Goal: Transaction & Acquisition: Purchase product/service

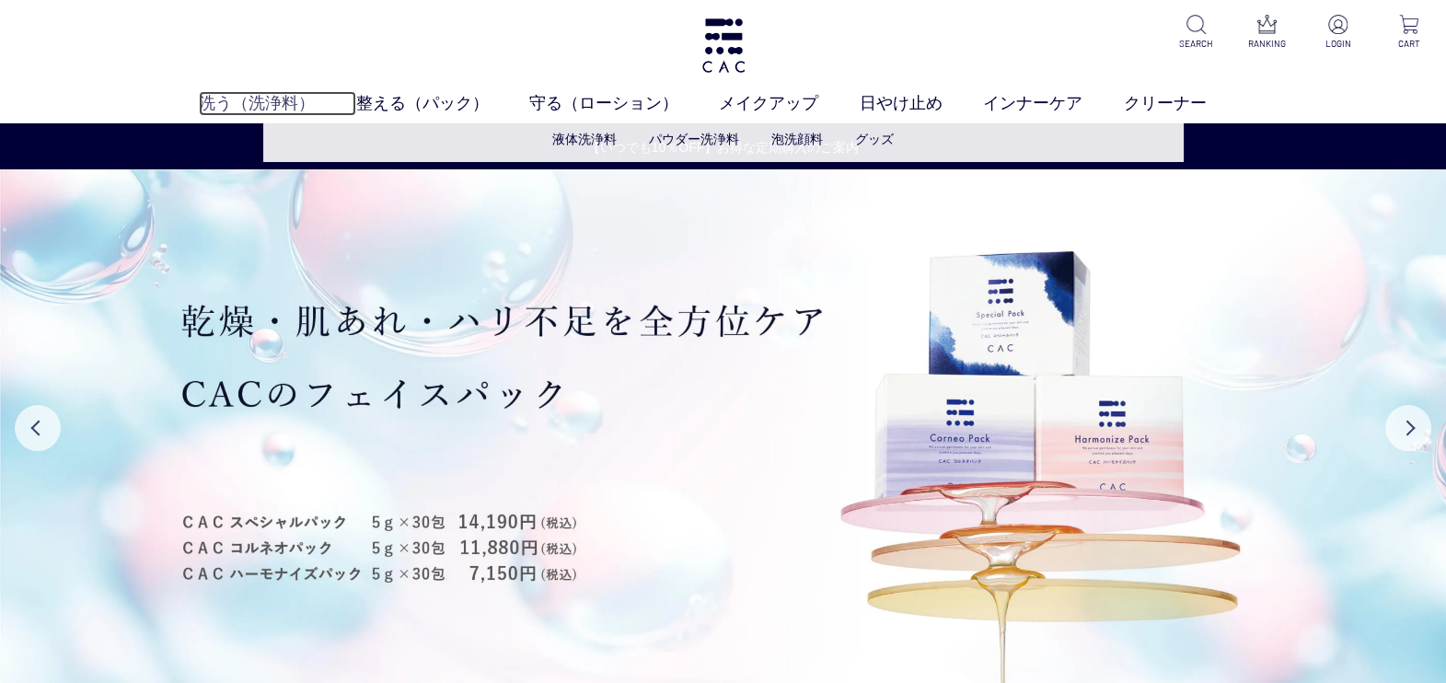
click at [280, 97] on link "洗う（洗浄料）" at bounding box center [277, 103] width 156 height 25
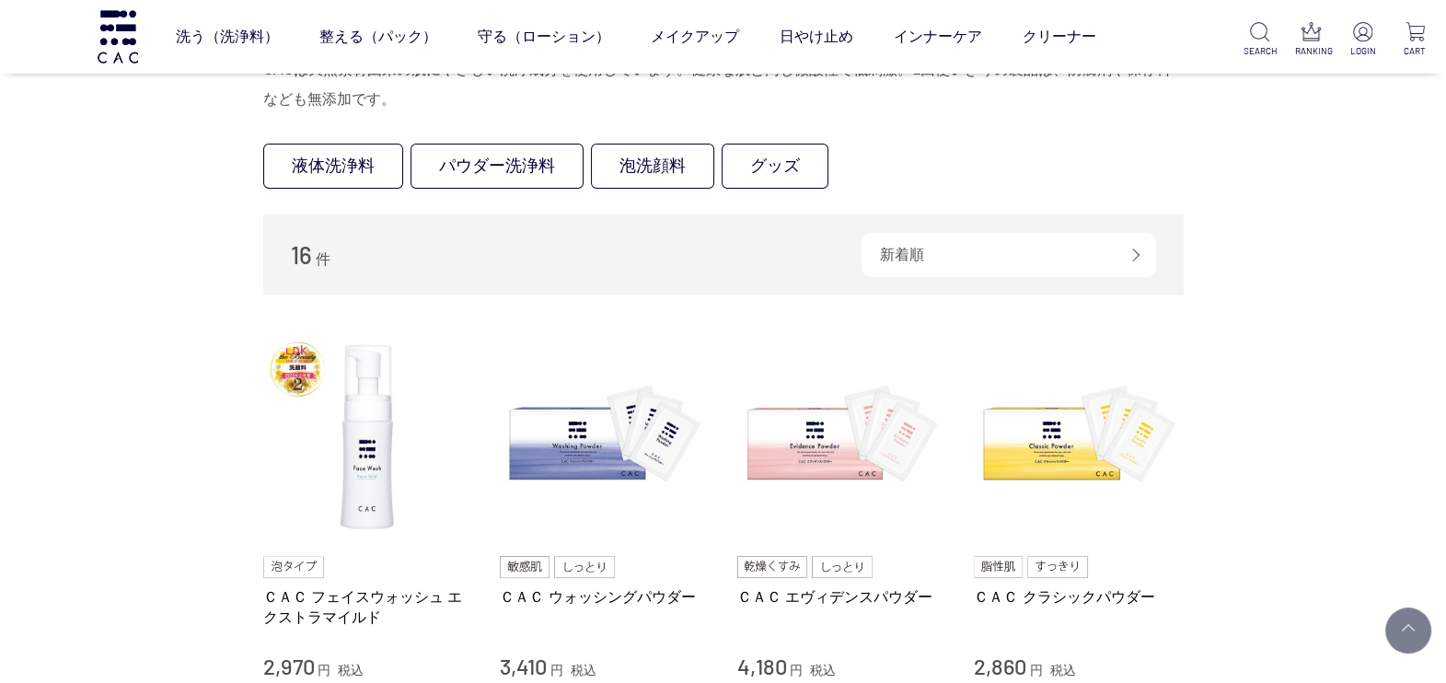
scroll to position [229, 0]
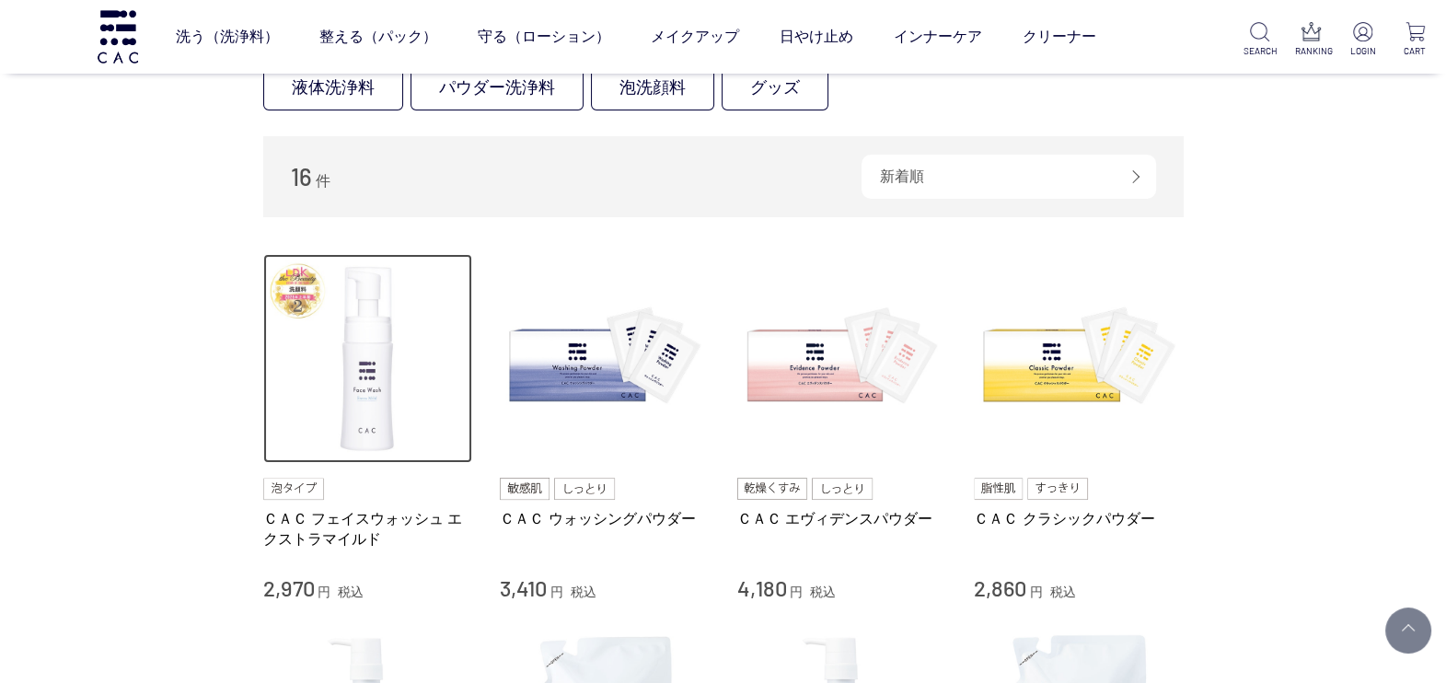
click at [359, 394] on img at bounding box center [368, 359] width 210 height 210
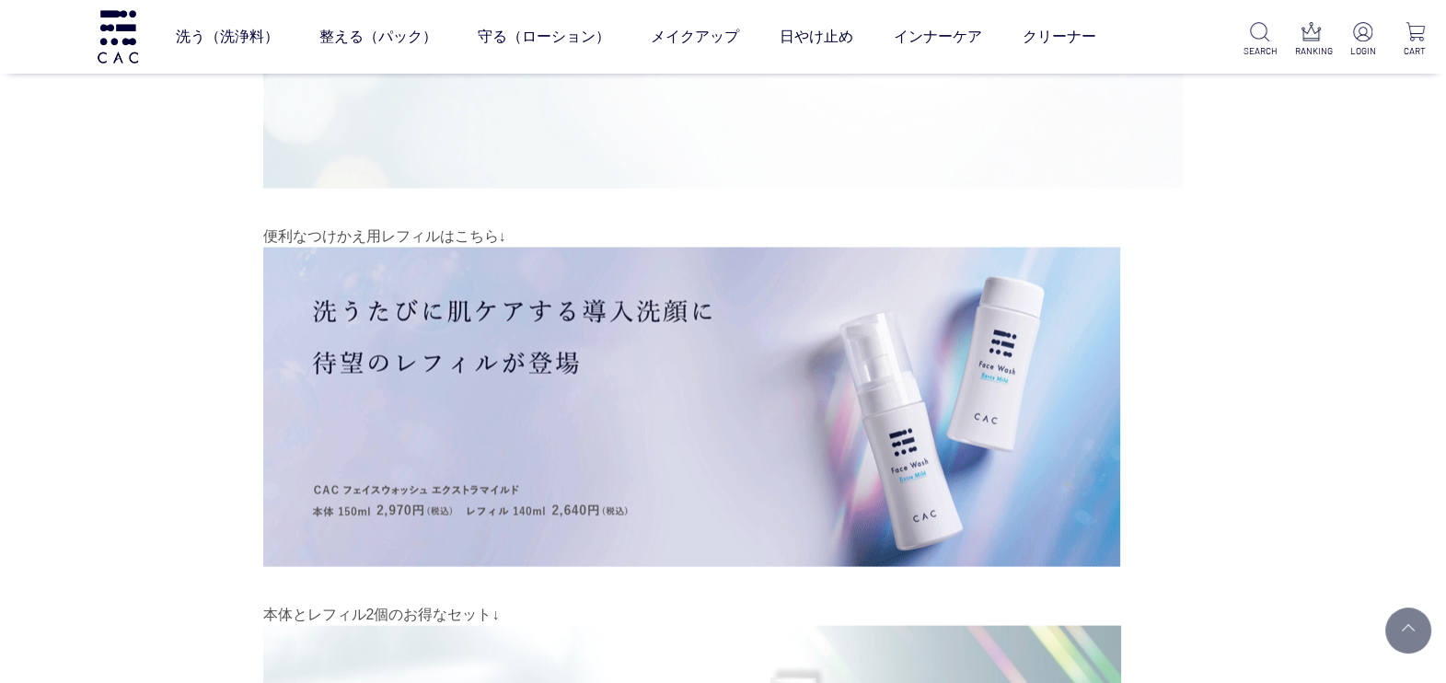
scroll to position [13347, 0]
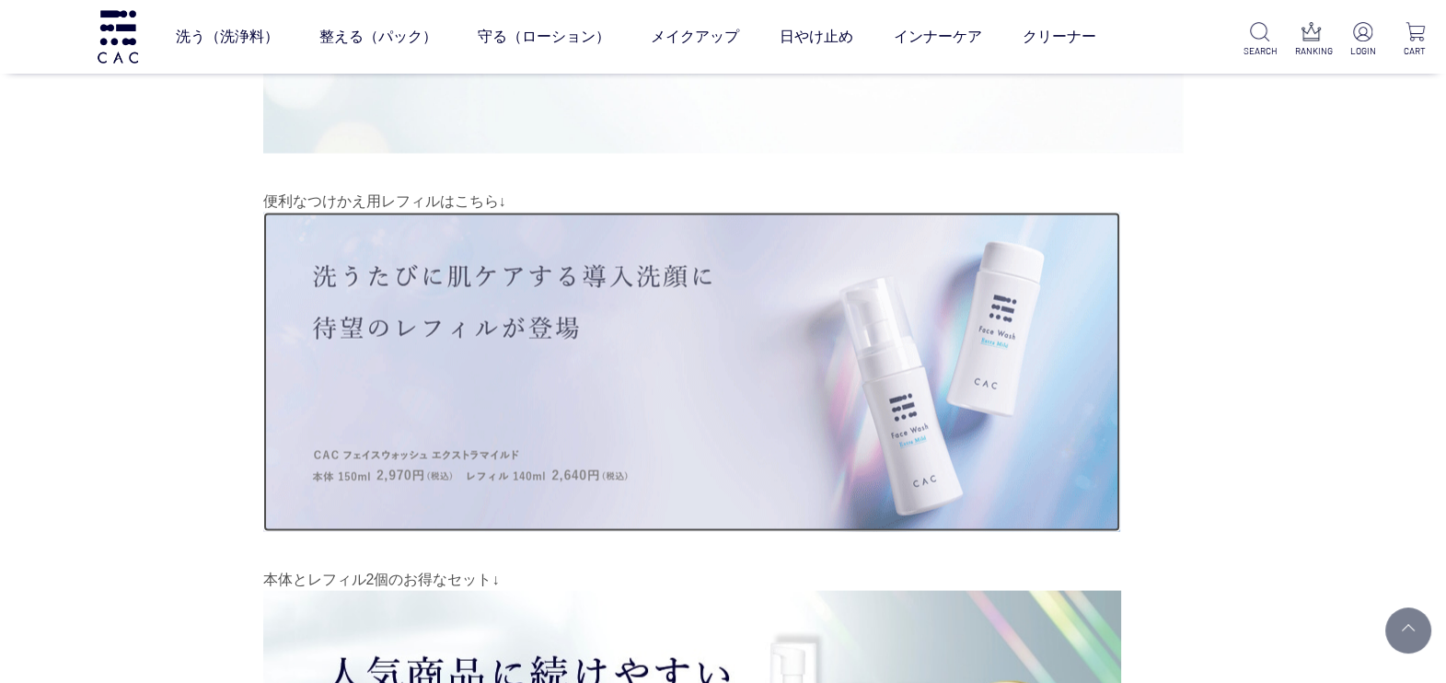
click at [892, 366] on img at bounding box center [691, 372] width 857 height 319
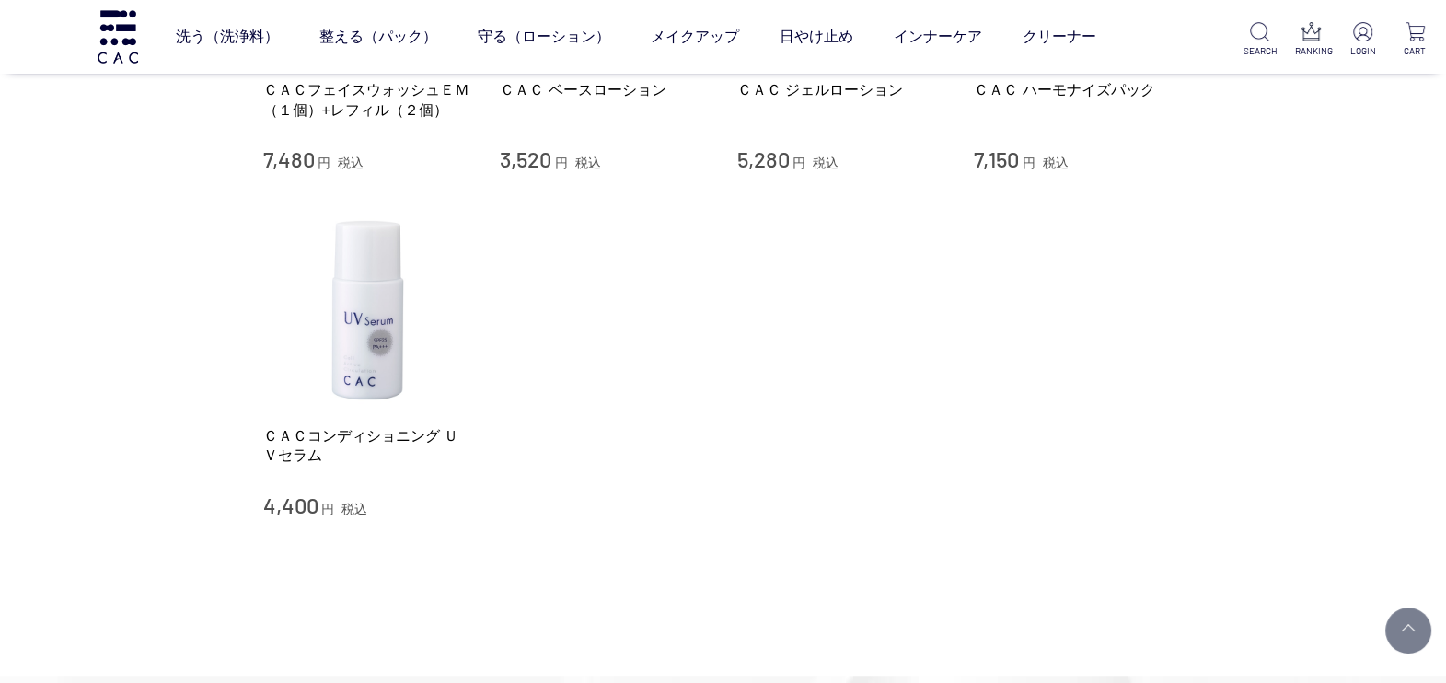
scroll to position [19217, 0]
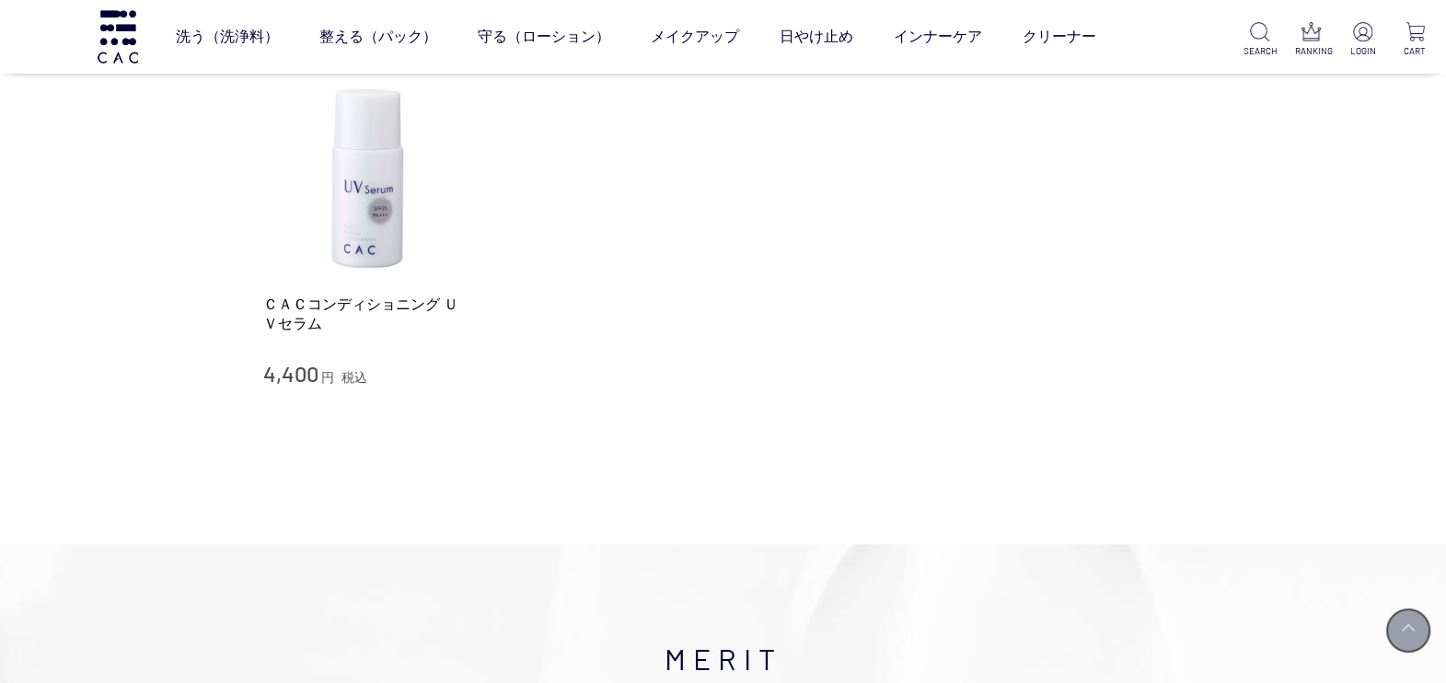
click at [1408, 633] on link at bounding box center [1408, 631] width 46 height 46
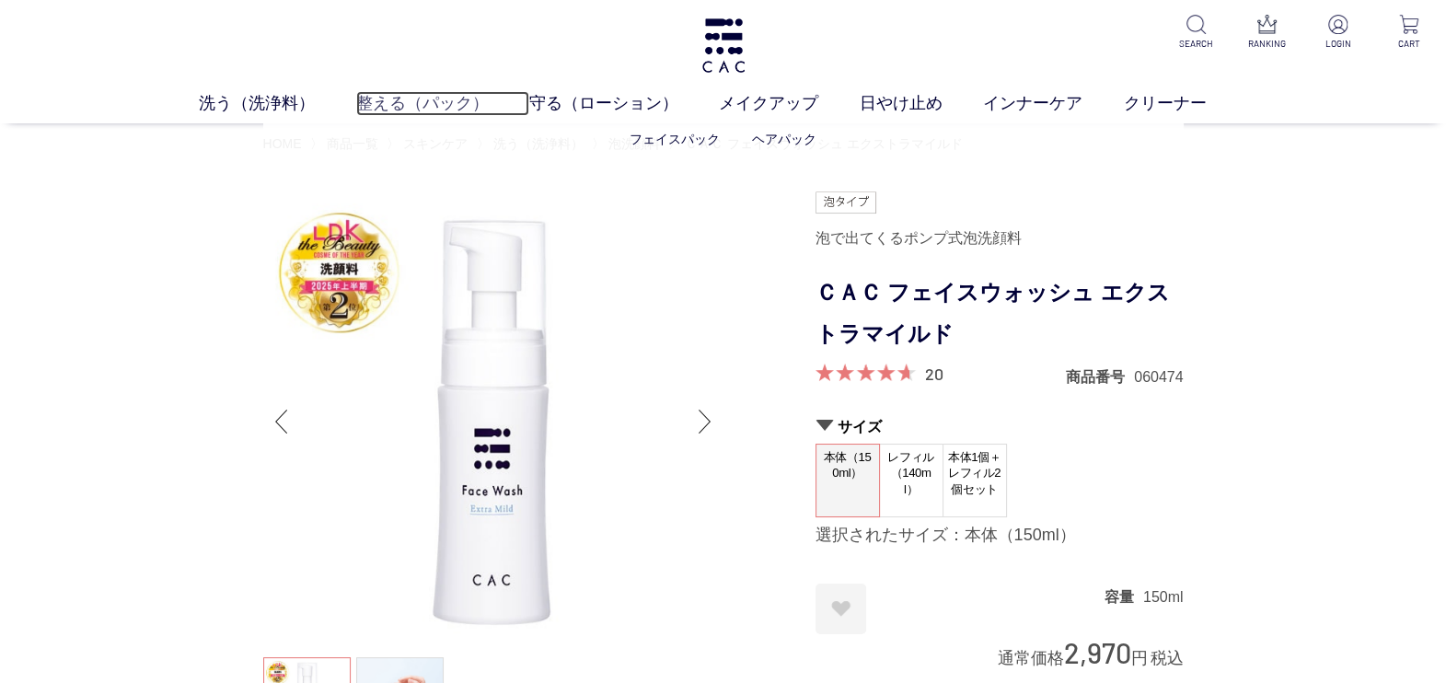
click at [396, 115] on link "整える（パック）" at bounding box center [442, 103] width 173 height 25
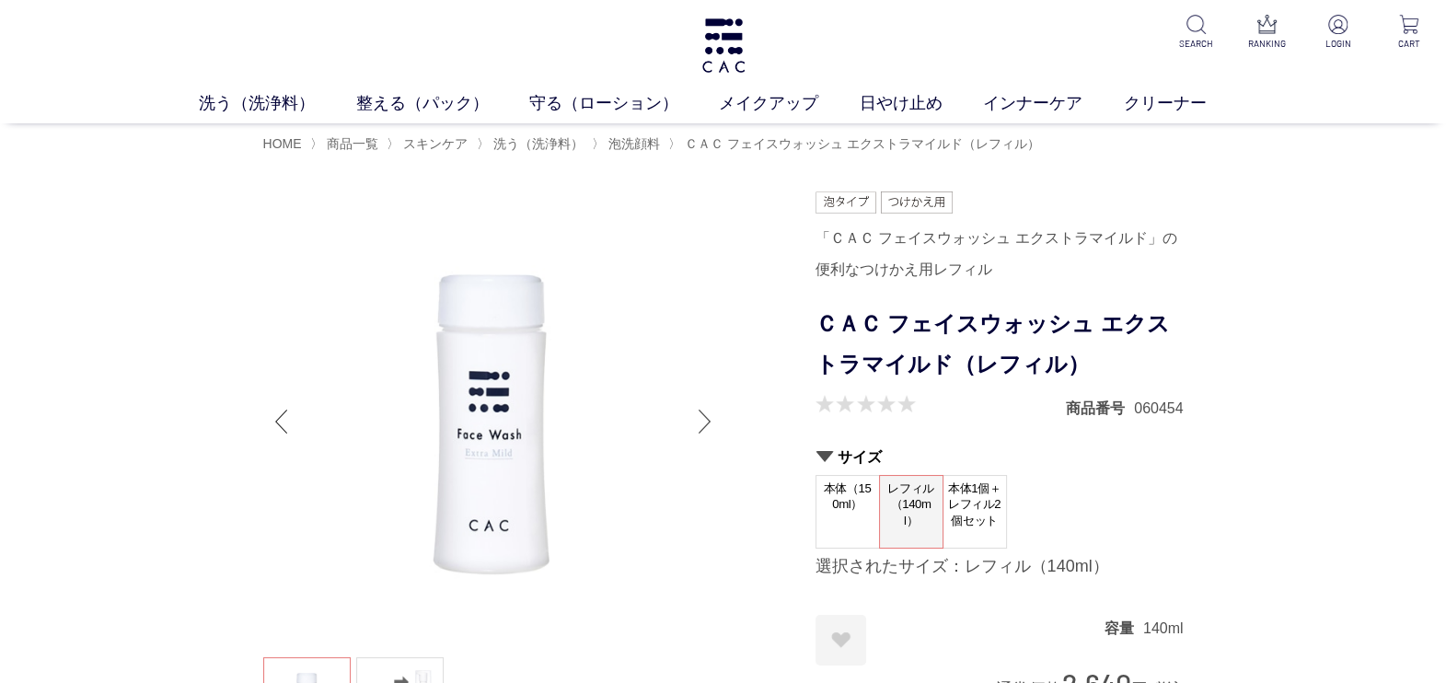
click at [692, 413] on div "Next slide" at bounding box center [705, 422] width 37 height 74
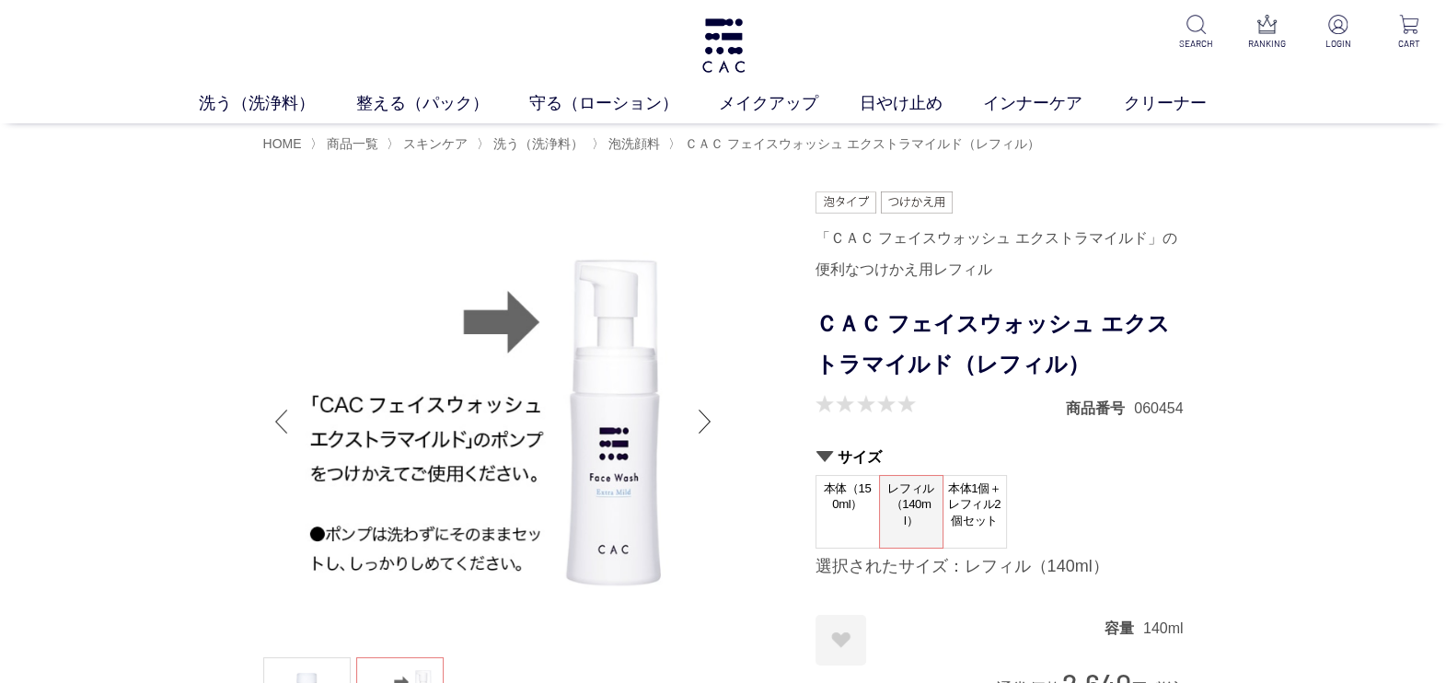
click at [276, 429] on div "Previous slide" at bounding box center [281, 422] width 37 height 74
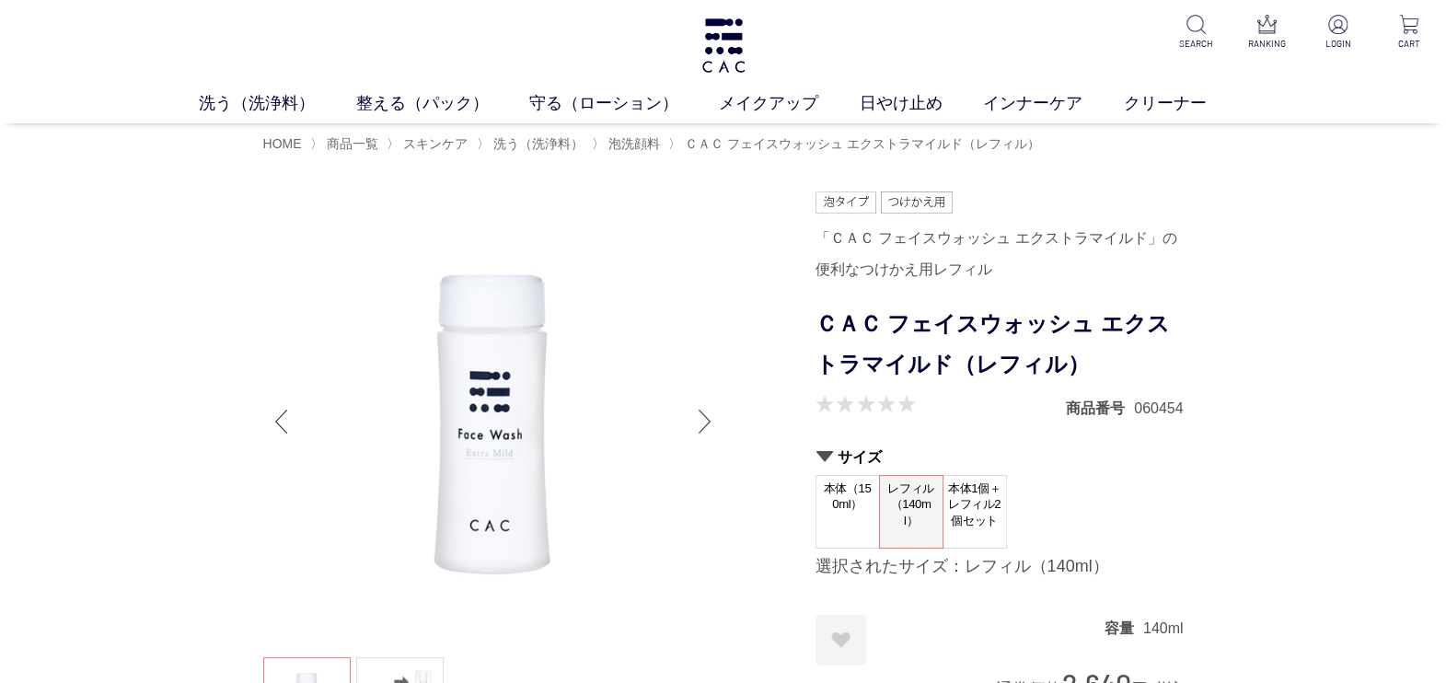
click at [701, 423] on div "Next slide" at bounding box center [705, 422] width 37 height 74
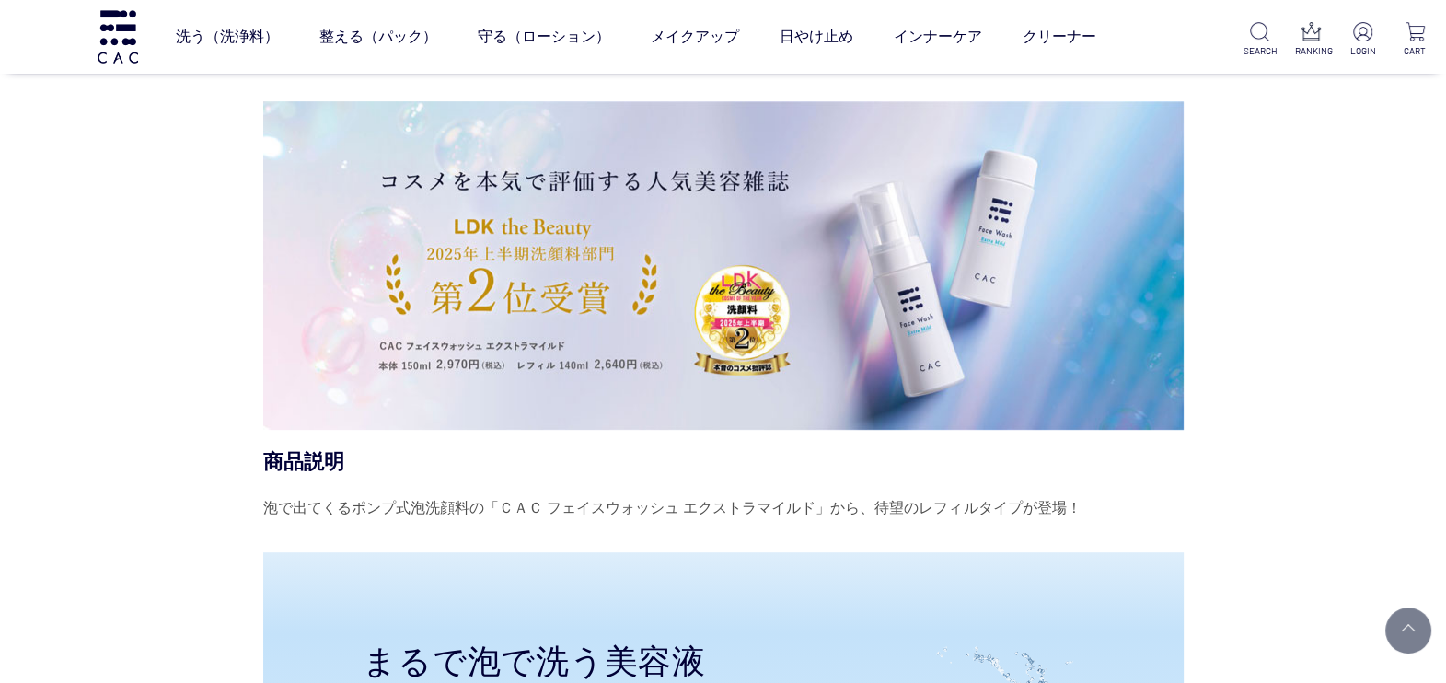
scroll to position [1151, 0]
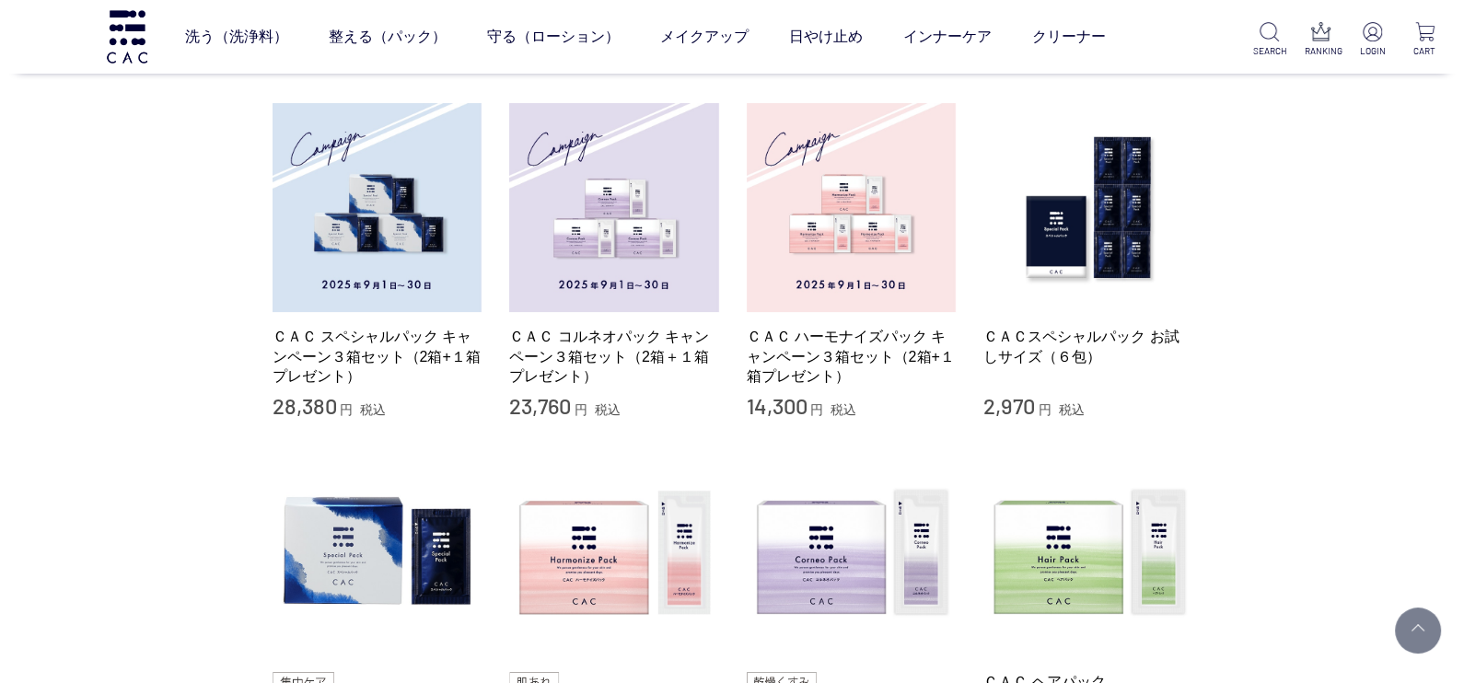
scroll to position [345, 0]
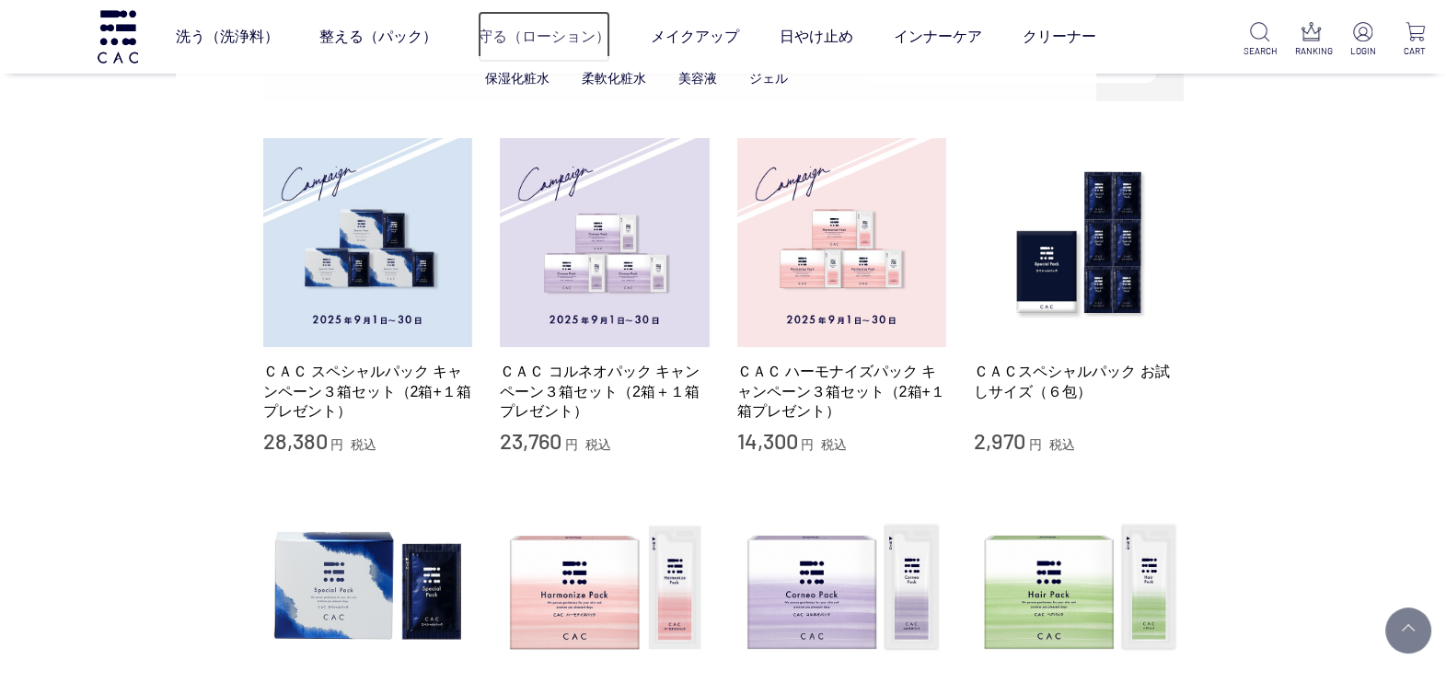
click at [504, 45] on link "守る（ローション）" at bounding box center [544, 37] width 133 height 52
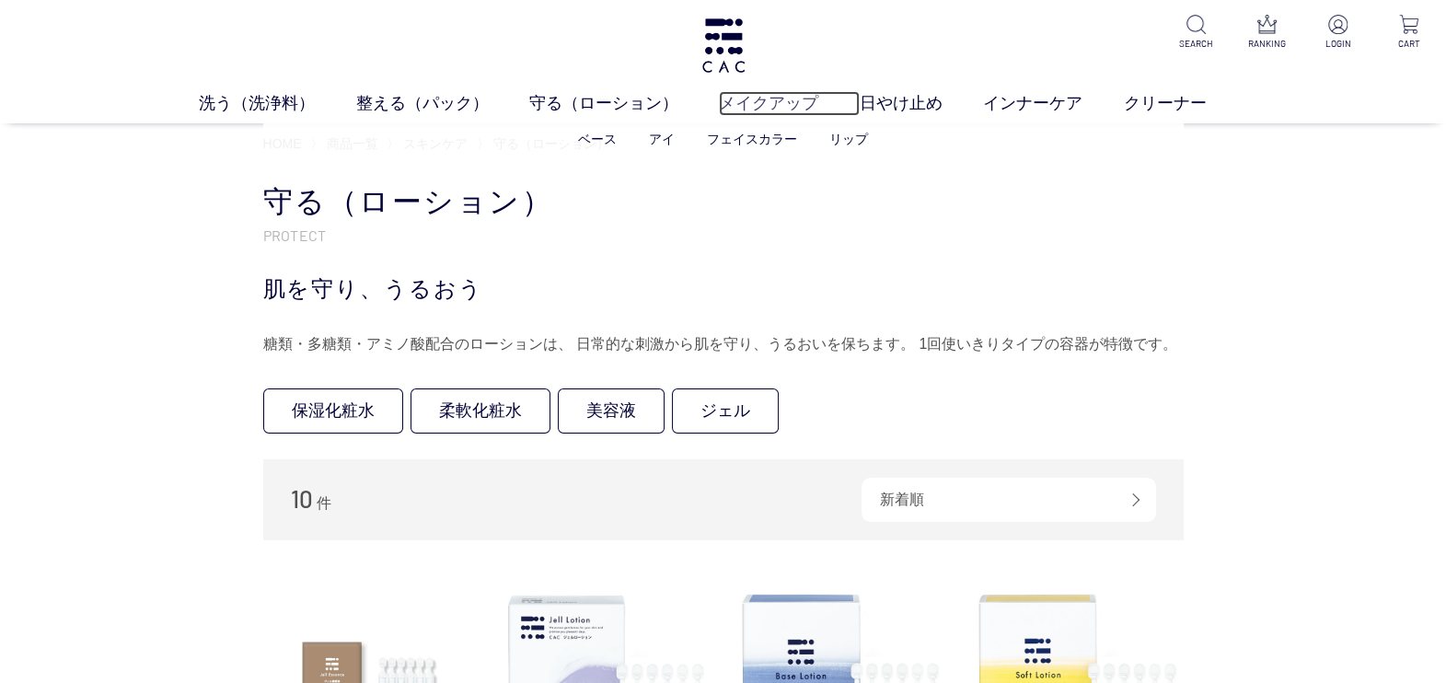
click at [755, 98] on link "メイクアップ" at bounding box center [789, 103] width 140 height 25
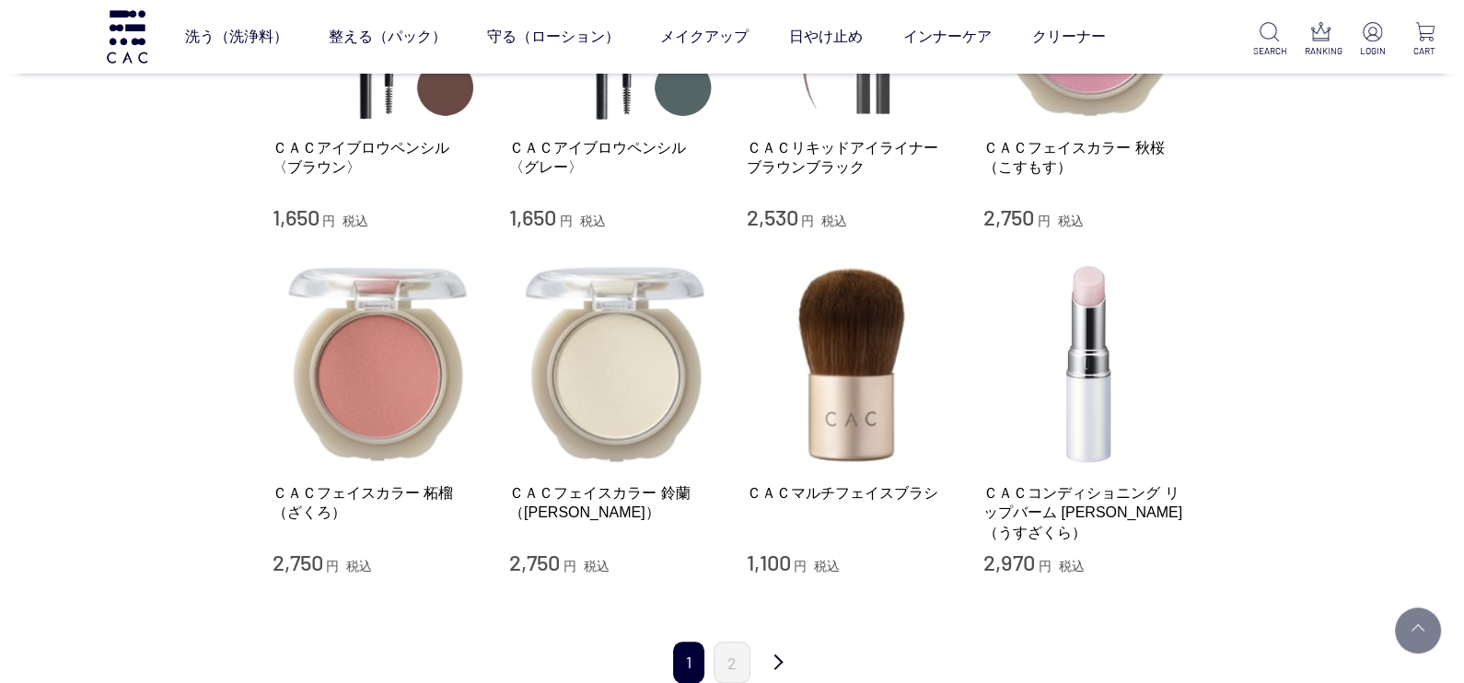
scroll to position [1840, 0]
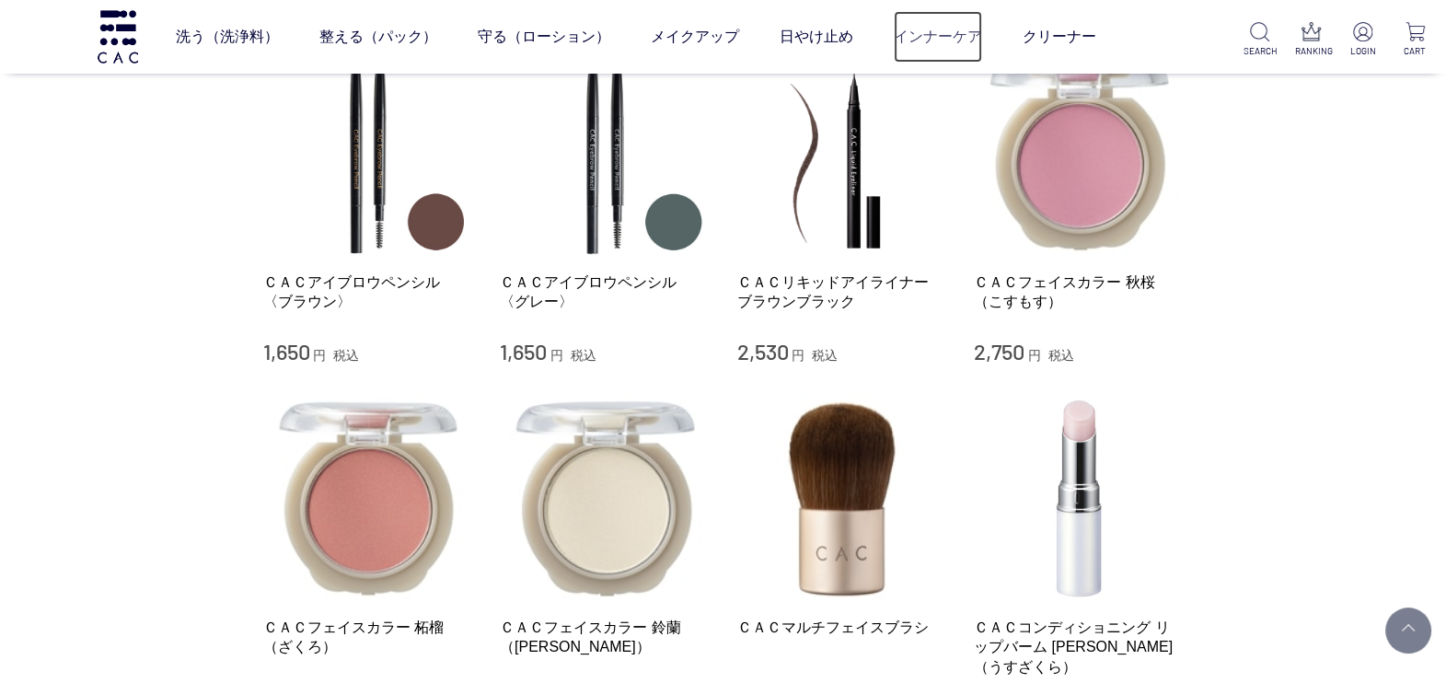
click at [916, 32] on link "インナーケア" at bounding box center [938, 37] width 88 height 52
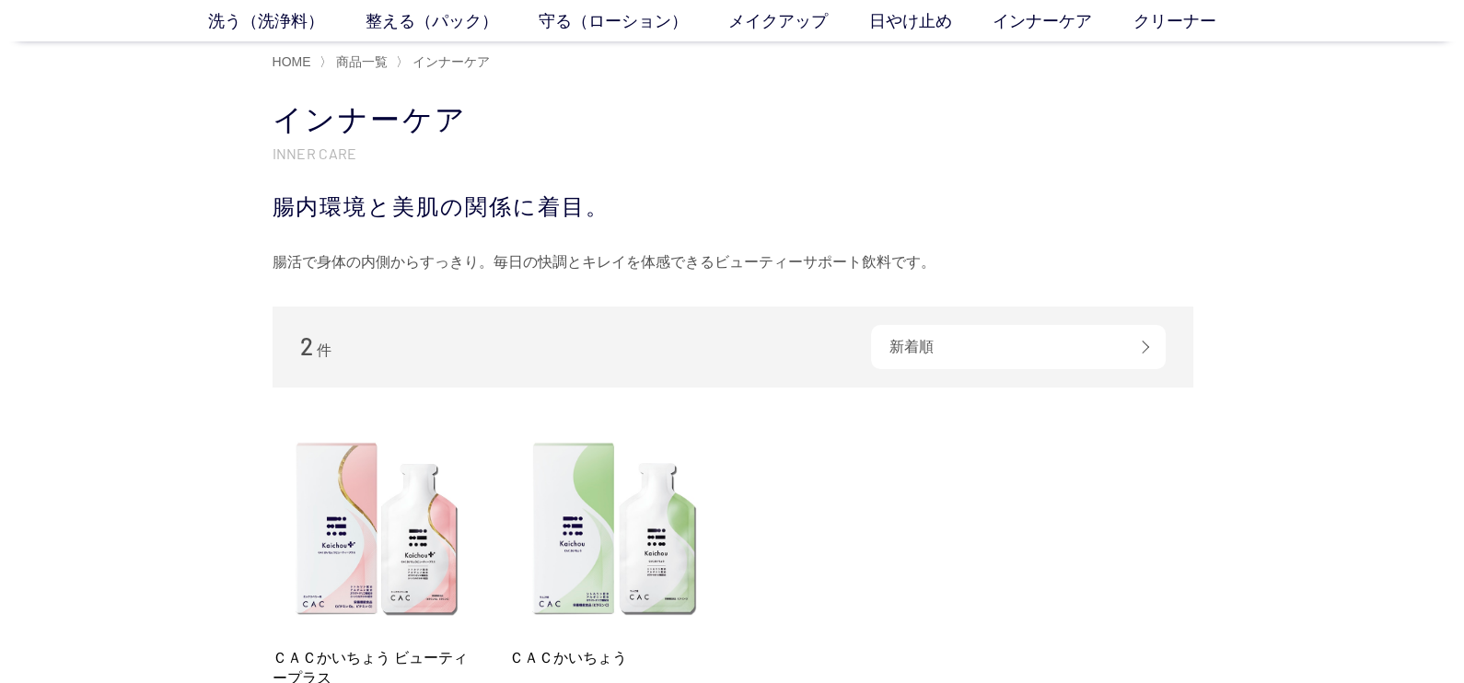
scroll to position [229, 0]
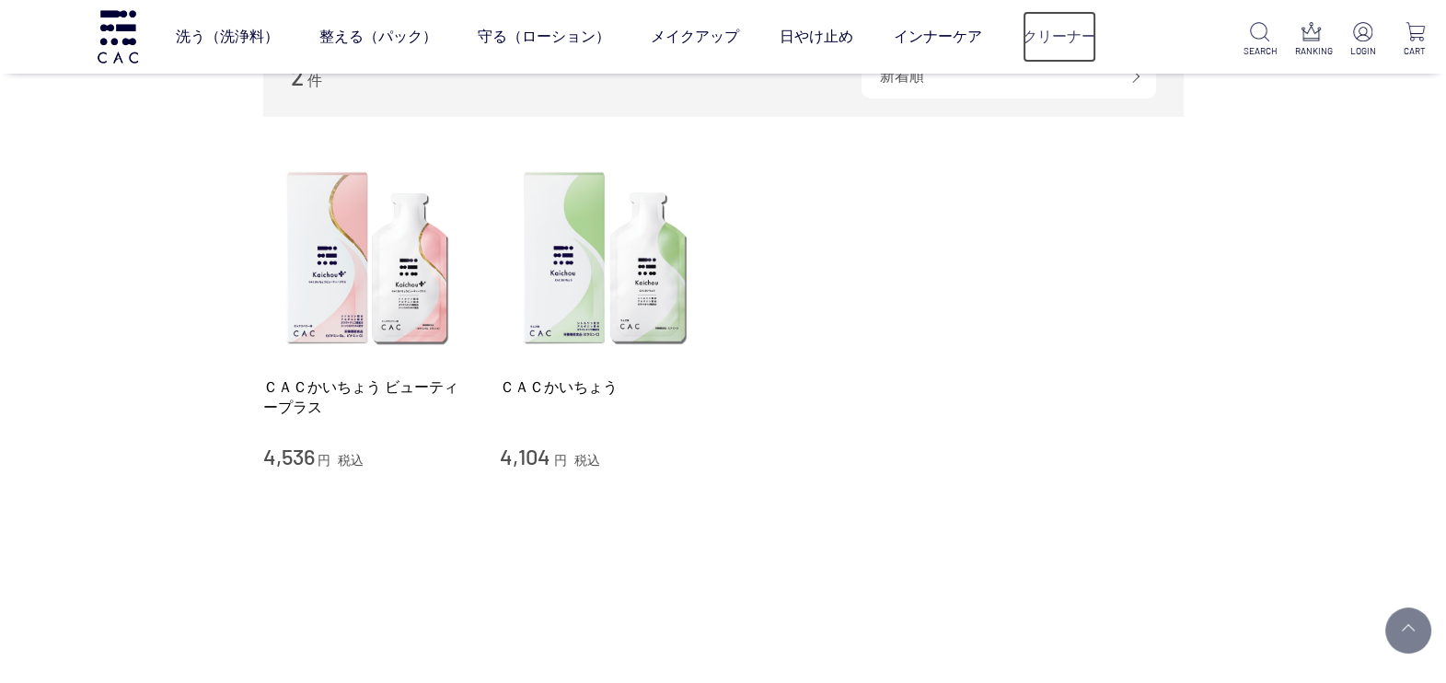
click at [1031, 30] on link "クリーナー" at bounding box center [1060, 37] width 74 height 52
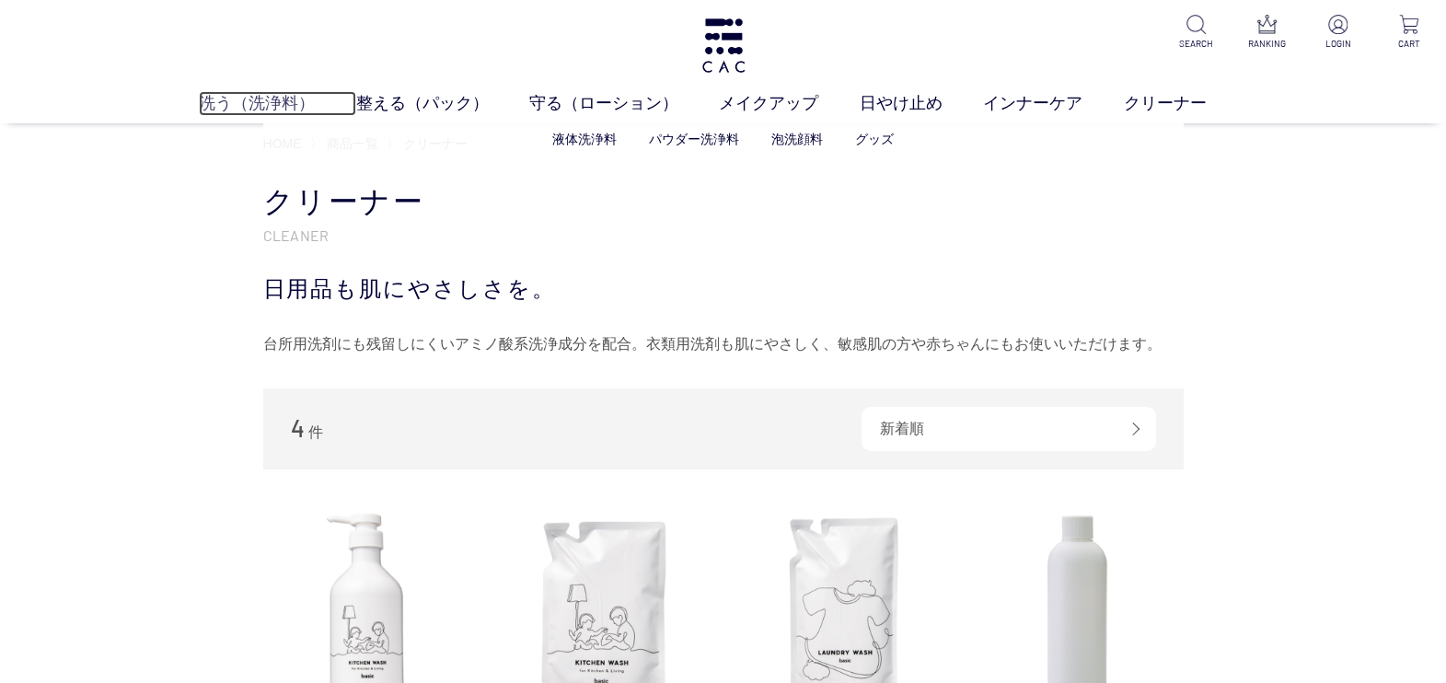
click at [239, 111] on link "洗う（洗浄料）" at bounding box center [277, 103] width 156 height 25
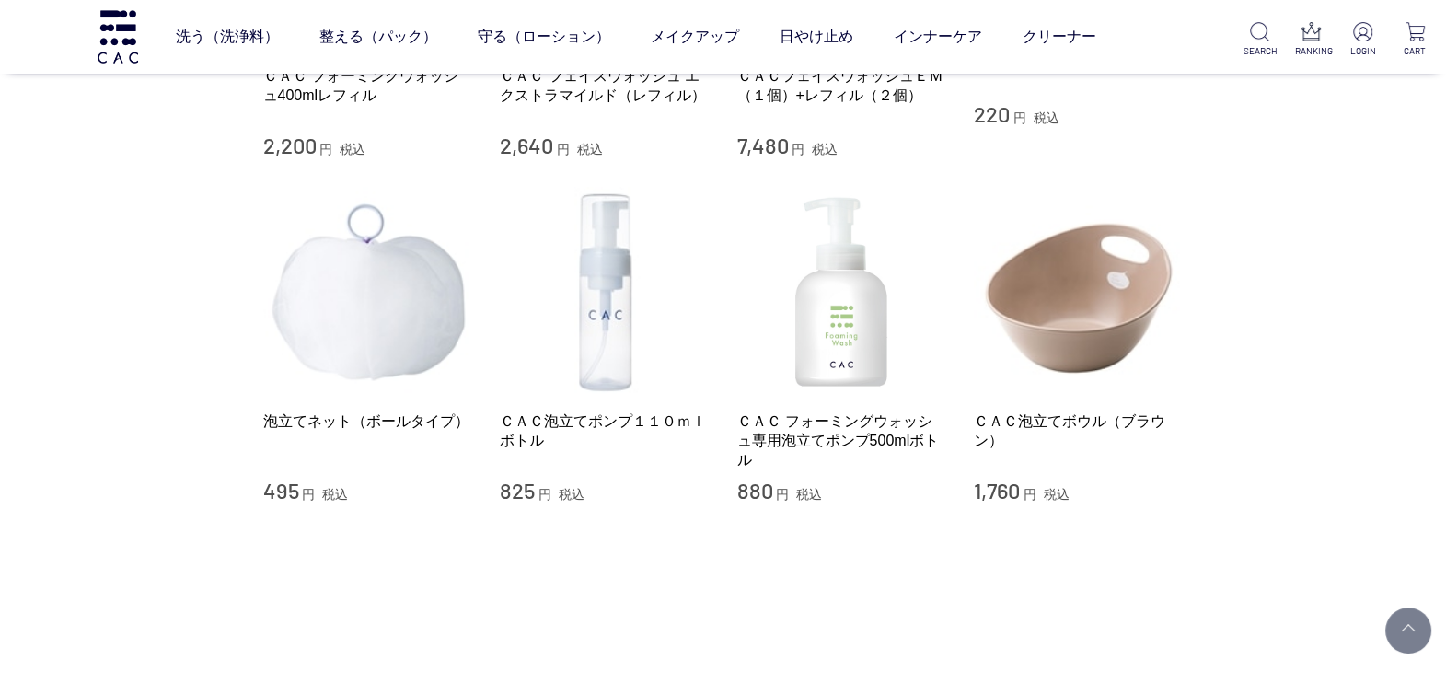
scroll to position [1381, 0]
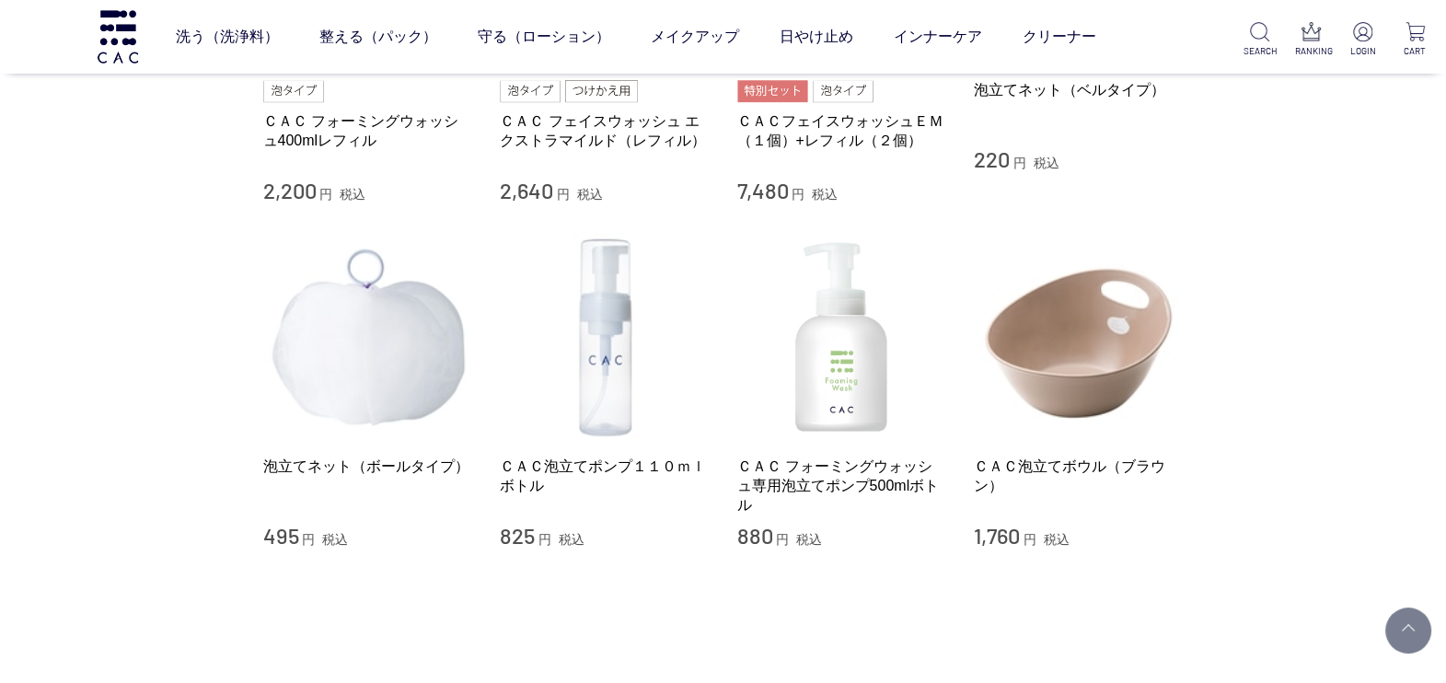
click at [824, 442] on div "ＣＡＣ フォーミングウォッシュ専用泡立てポンプ500mlボトル 880 円 税込" at bounding box center [842, 391] width 210 height 318
click at [877, 382] on img at bounding box center [842, 337] width 210 height 210
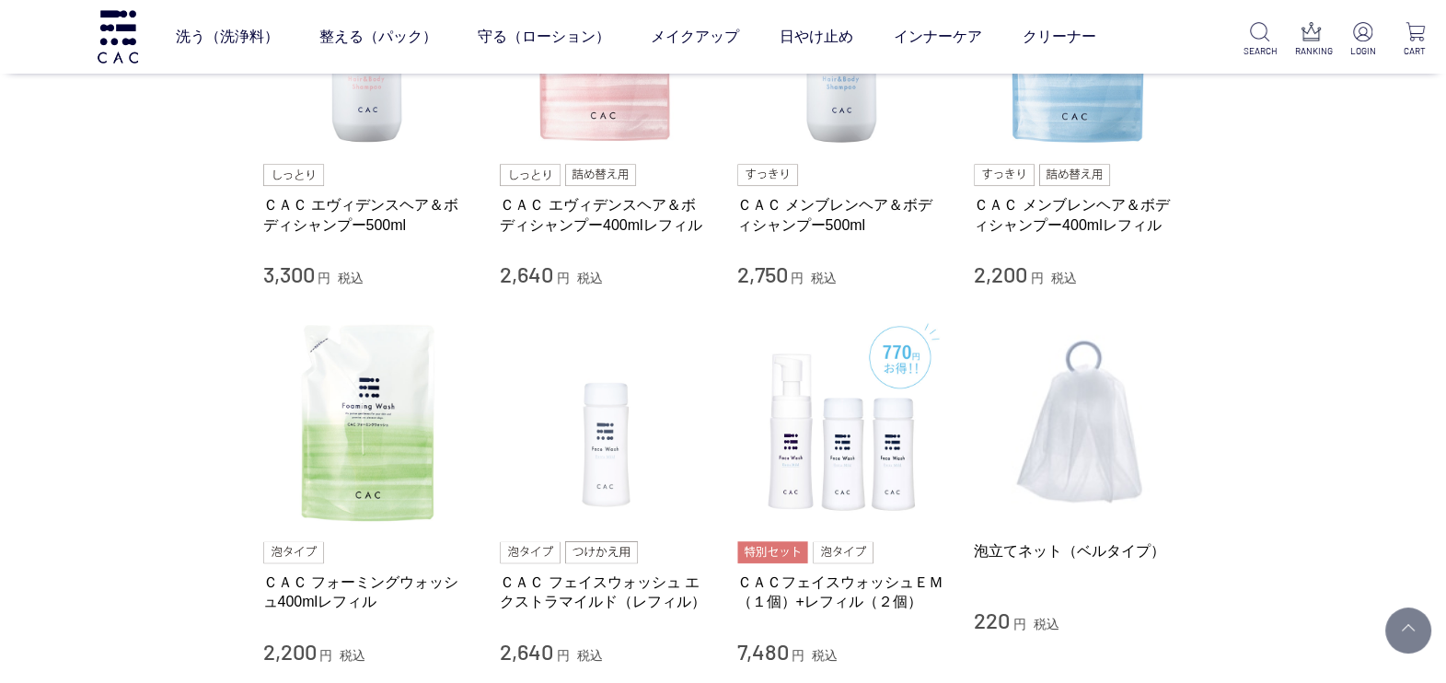
scroll to position [690, 0]
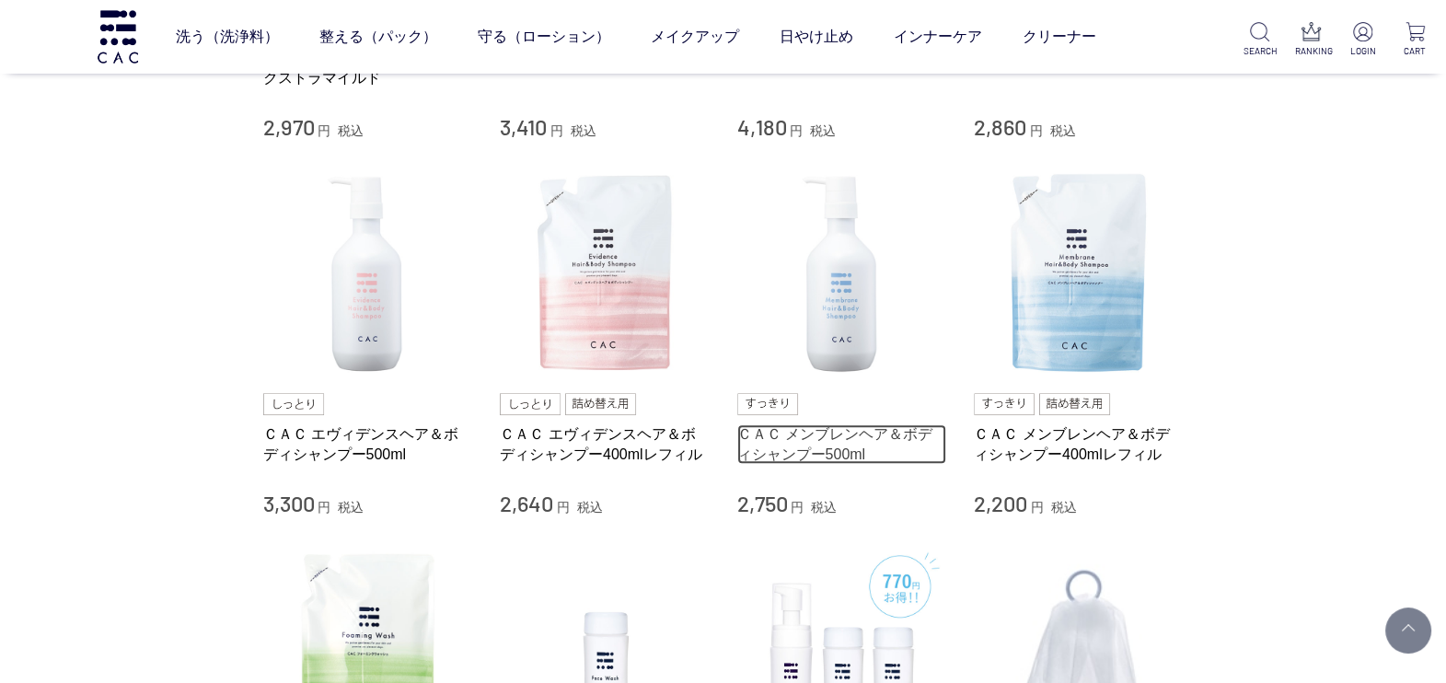
click at [750, 439] on link "ＣＡＣ メンブレンヘア＆ボディシャンプー500ml" at bounding box center [842, 444] width 210 height 40
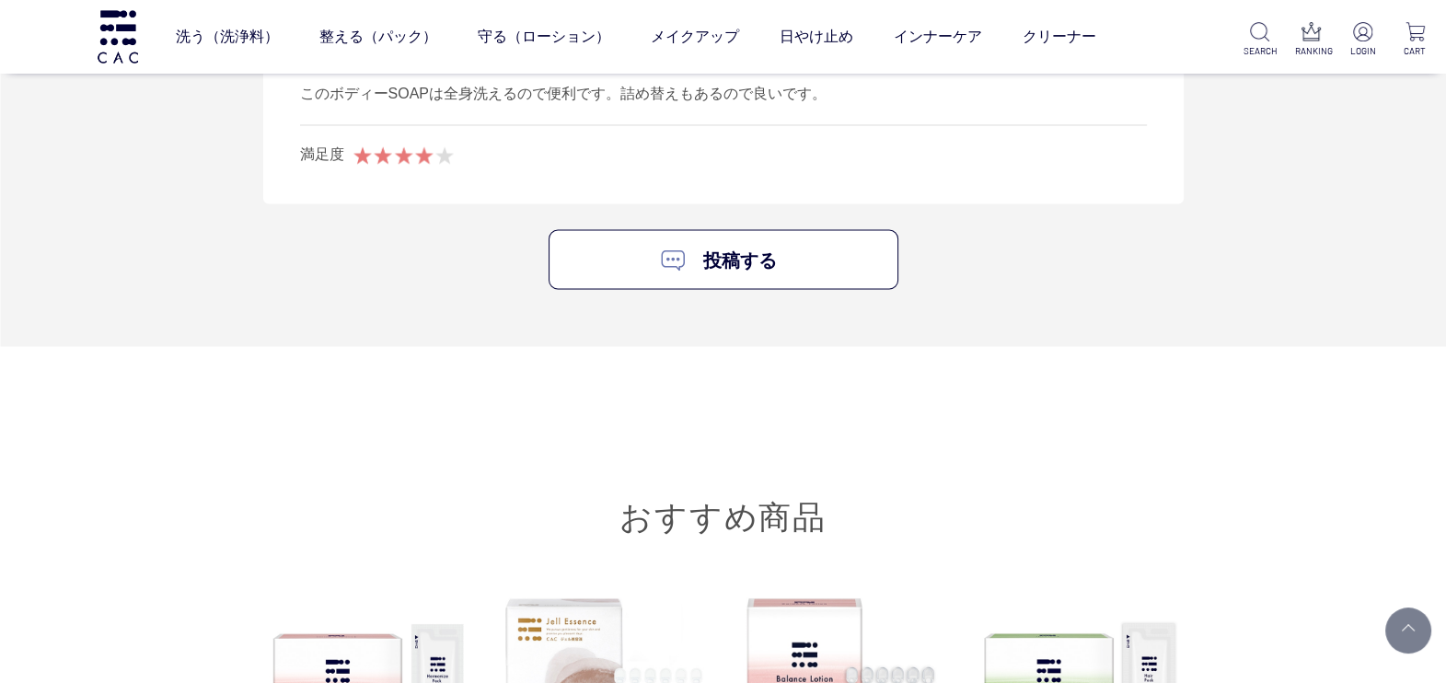
scroll to position [4603, 0]
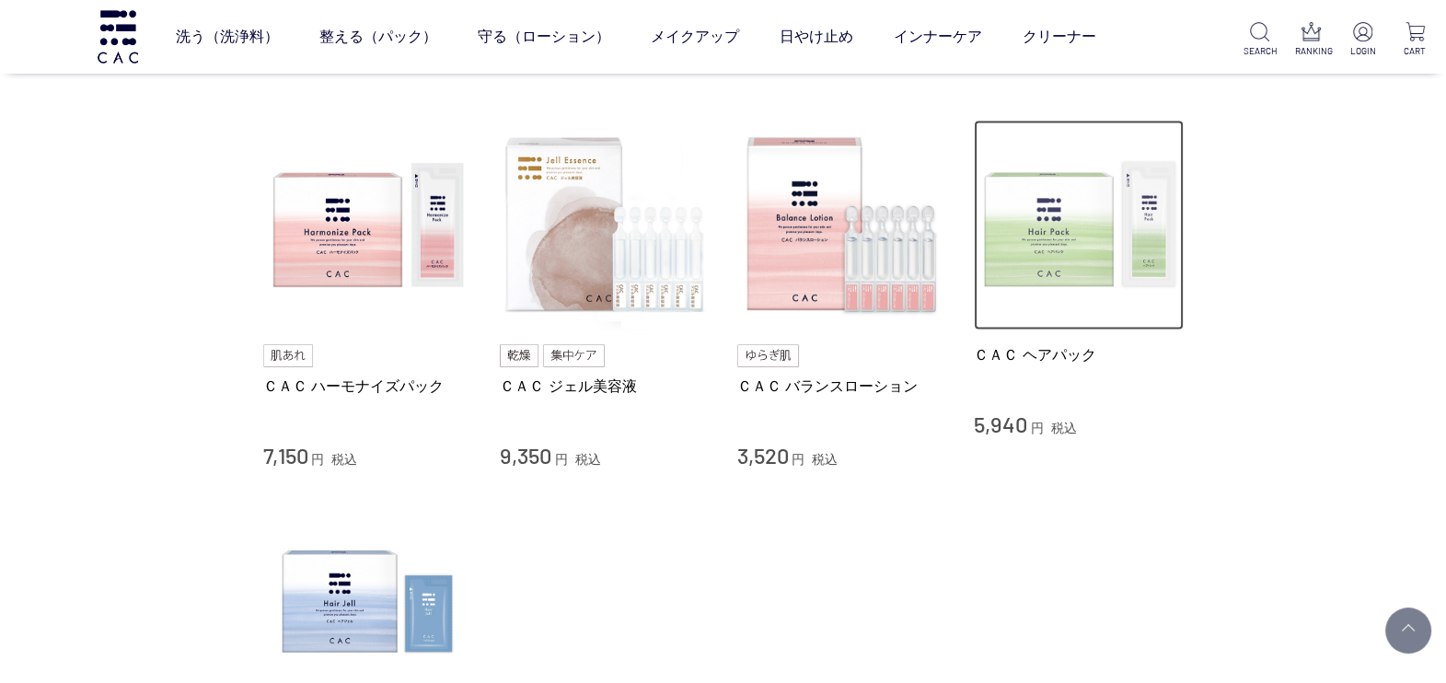
click at [1048, 254] on img at bounding box center [1079, 226] width 210 height 210
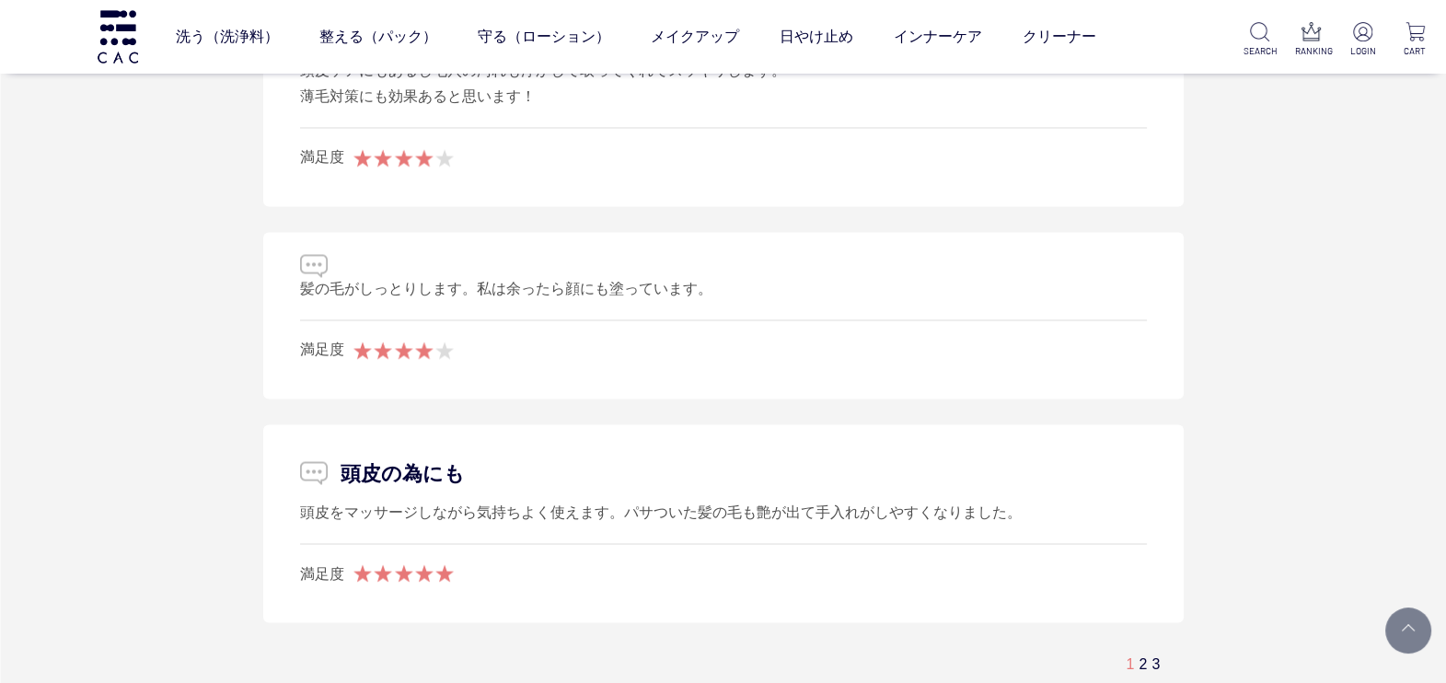
scroll to position [4258, 0]
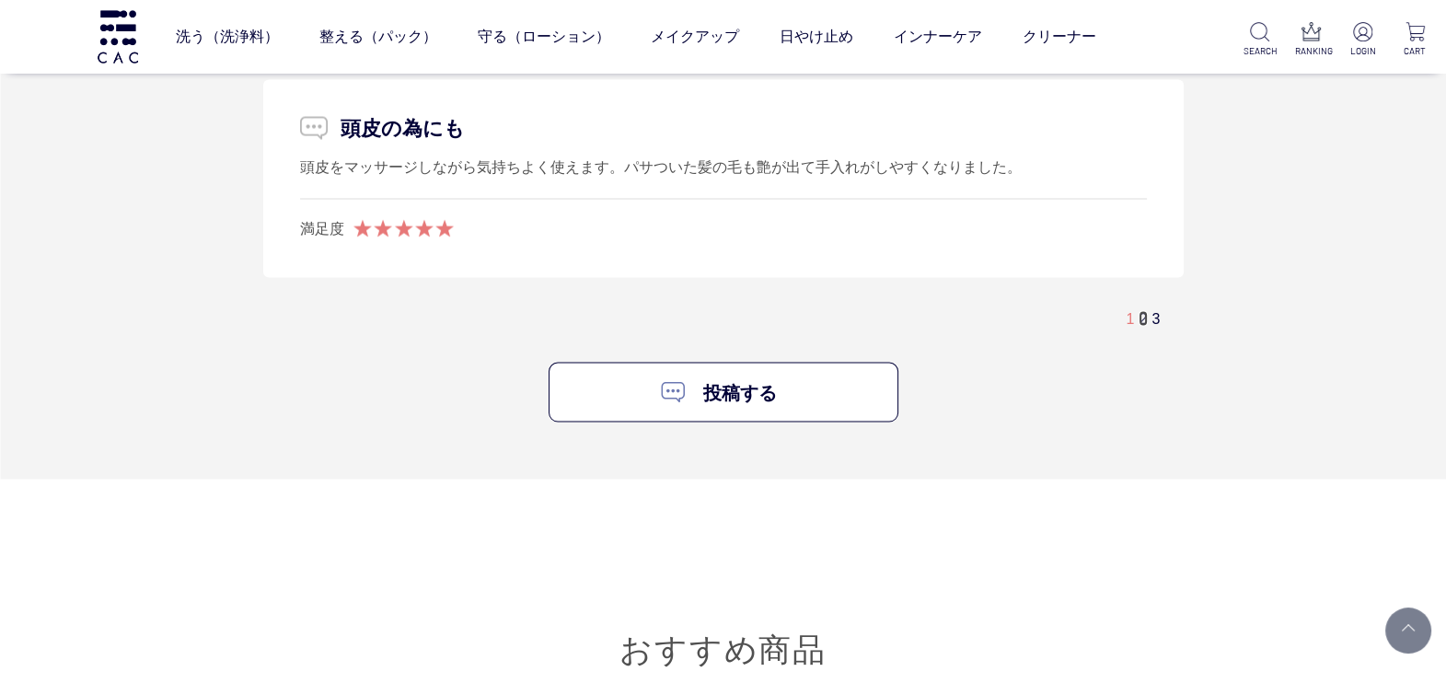
click at [1141, 319] on link "2" at bounding box center [1143, 318] width 8 height 16
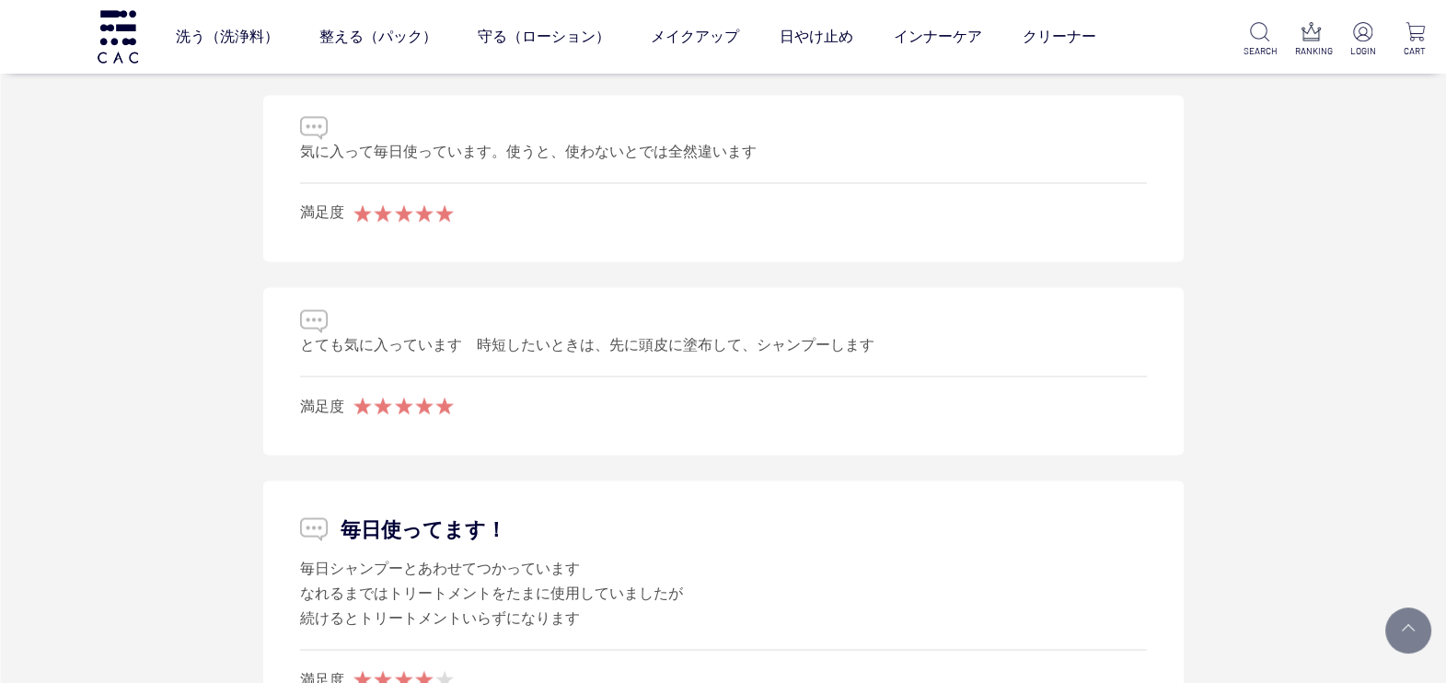
scroll to position [4167, 0]
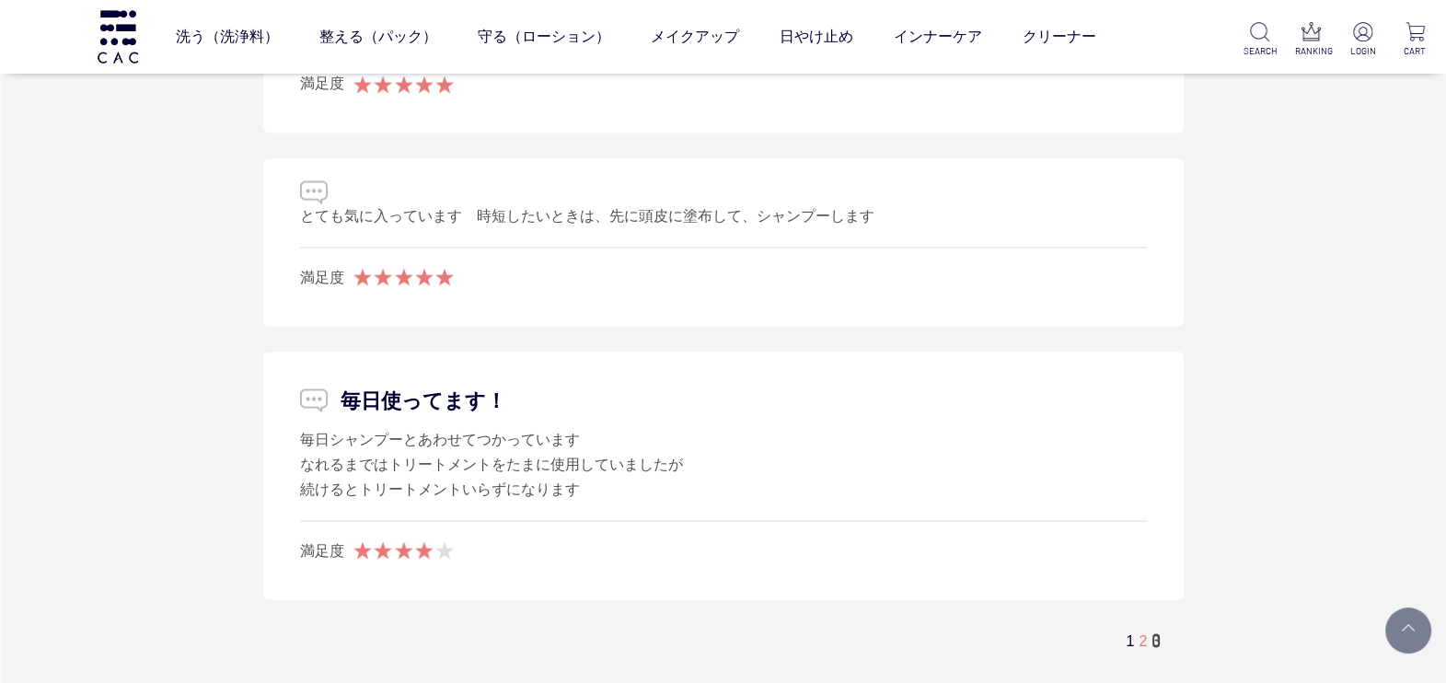
click at [1160, 636] on link "3" at bounding box center [1156, 640] width 8 height 16
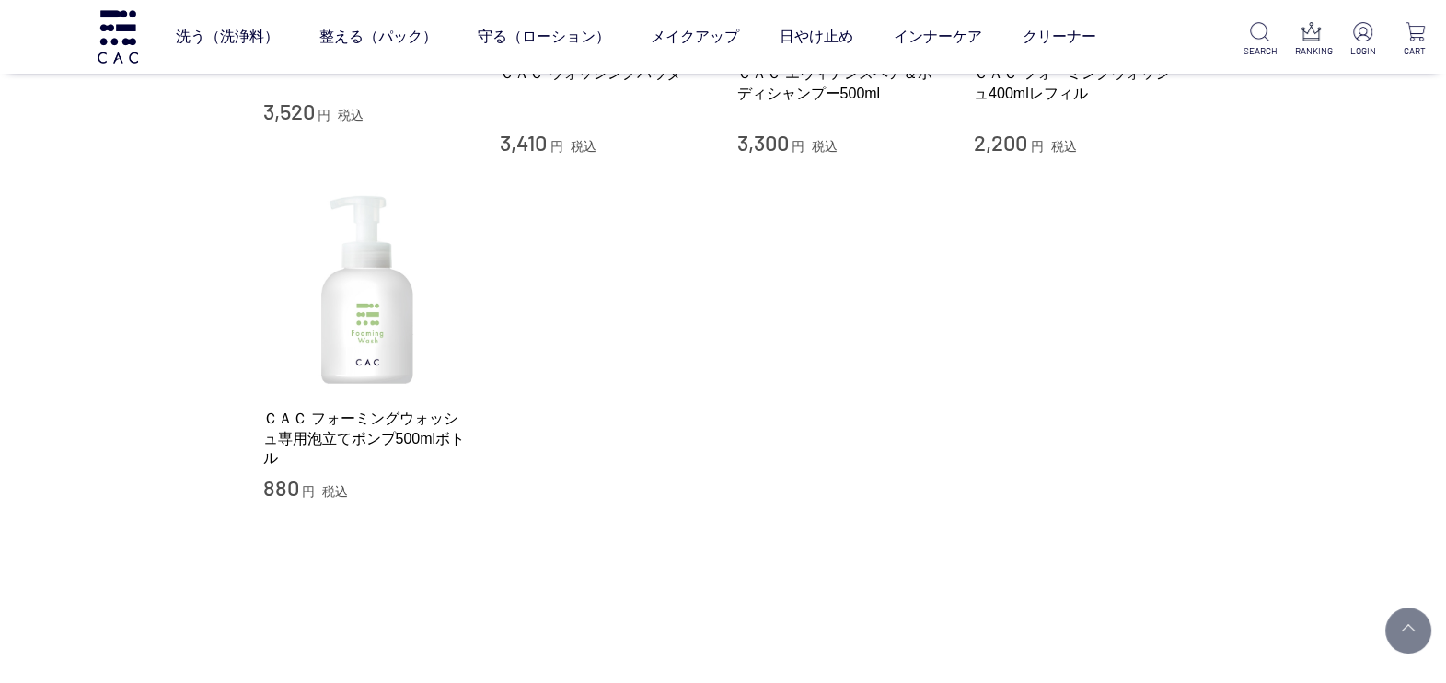
scroll to position [3017, 0]
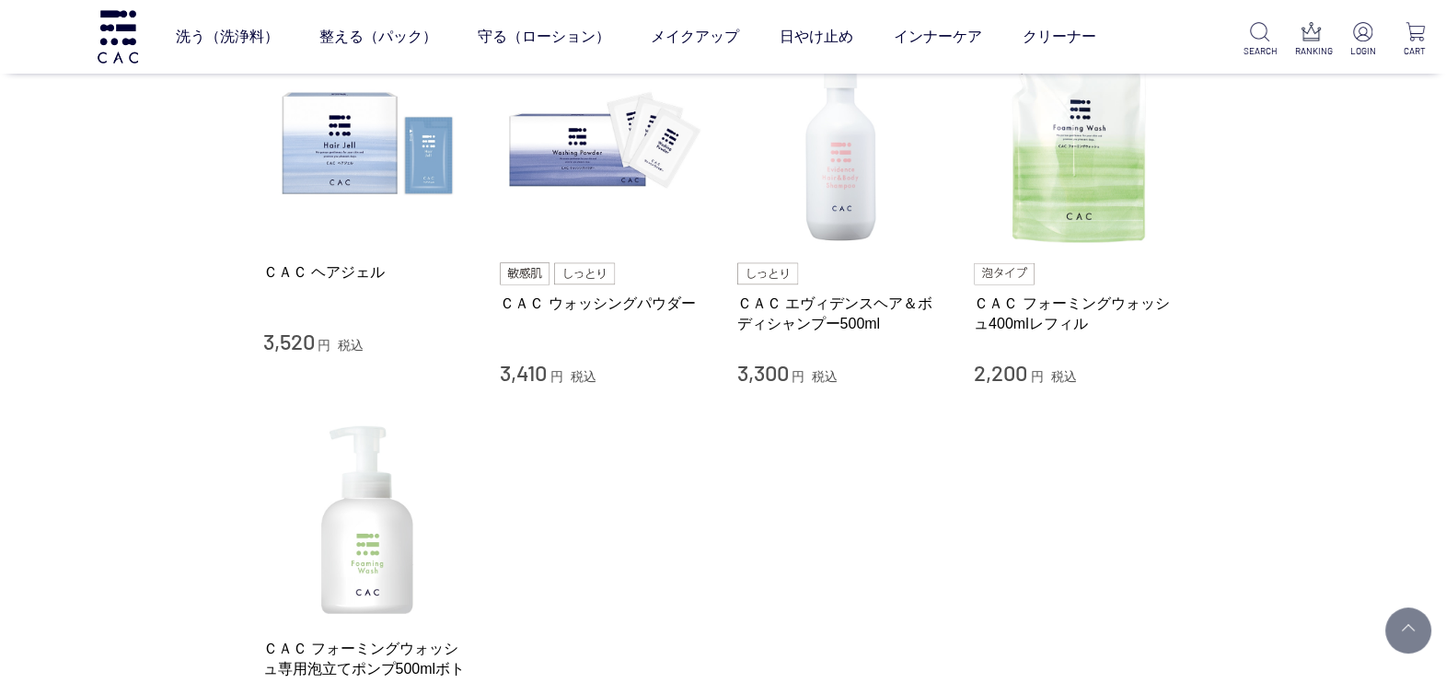
click at [336, 272] on link "ＣＡＣ ヘアジェル" at bounding box center [368, 271] width 210 height 19
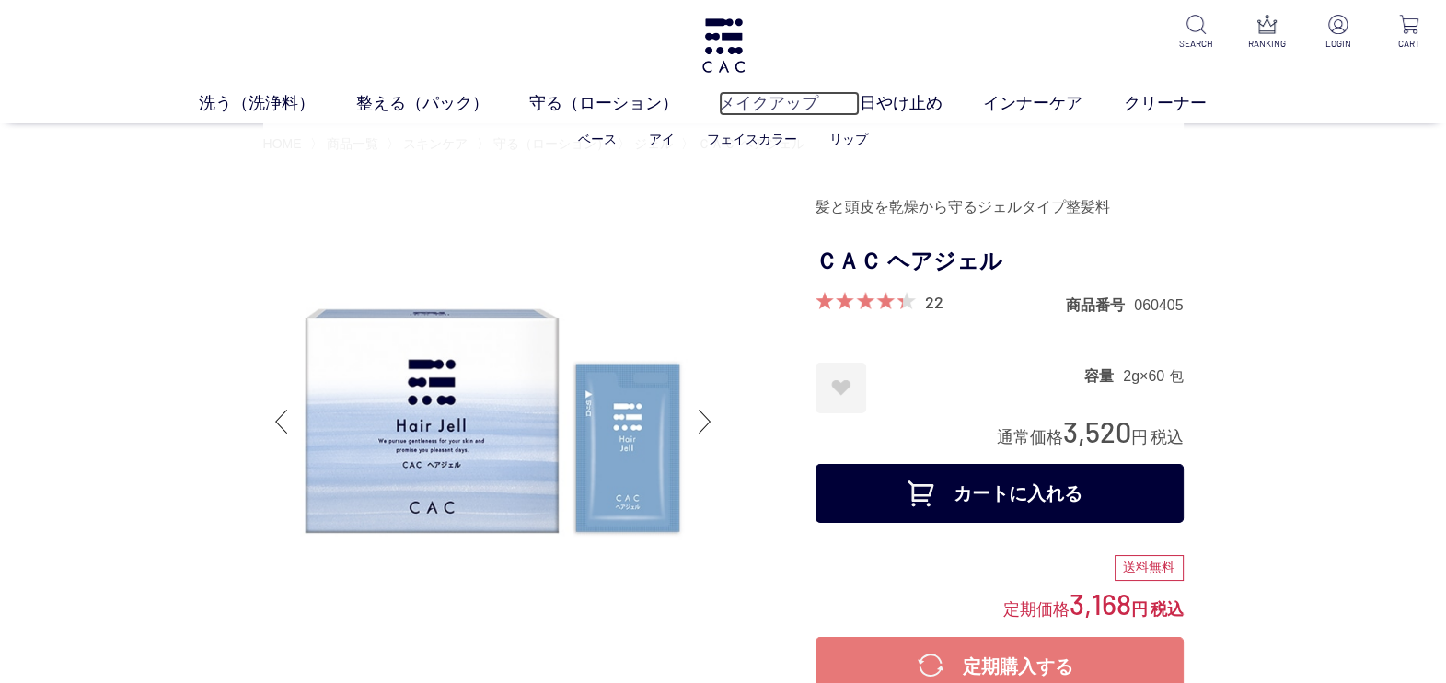
click at [779, 110] on link "メイクアップ" at bounding box center [789, 103] width 140 height 25
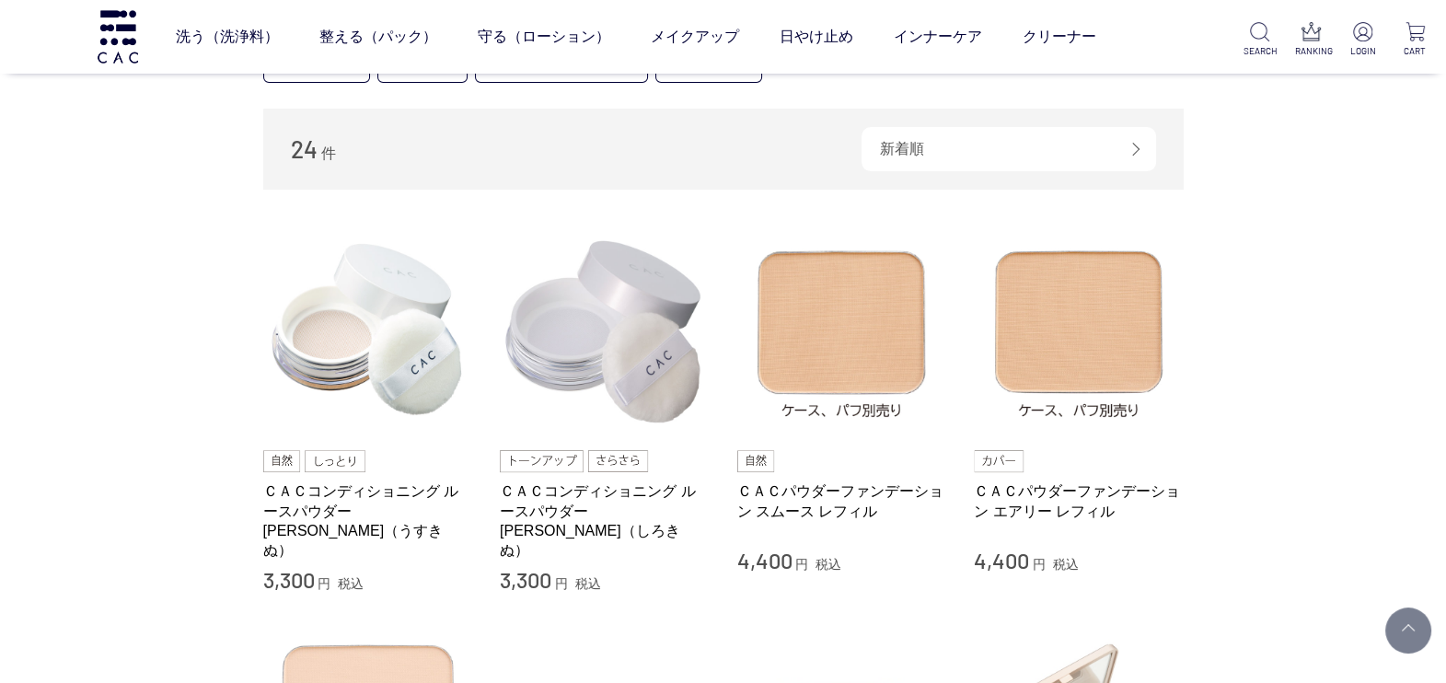
scroll to position [805, 0]
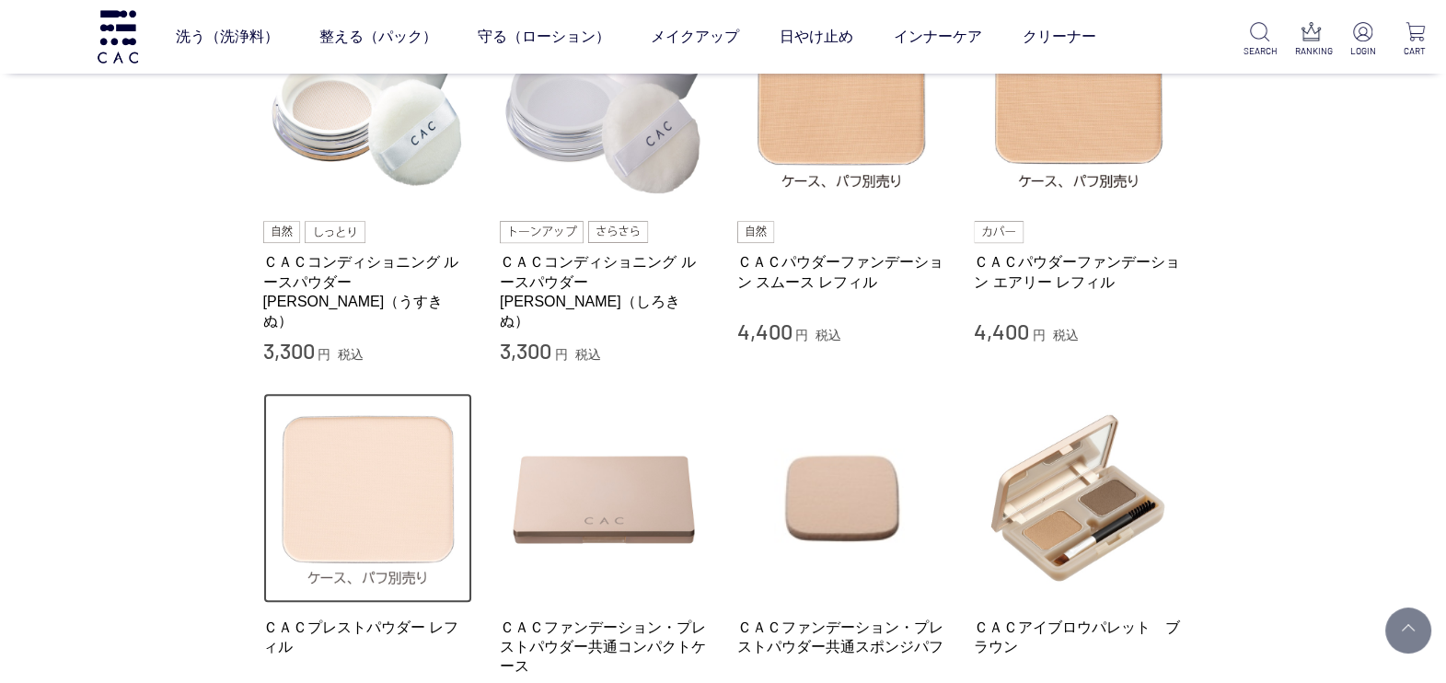
click at [387, 460] on img at bounding box center [368, 498] width 210 height 210
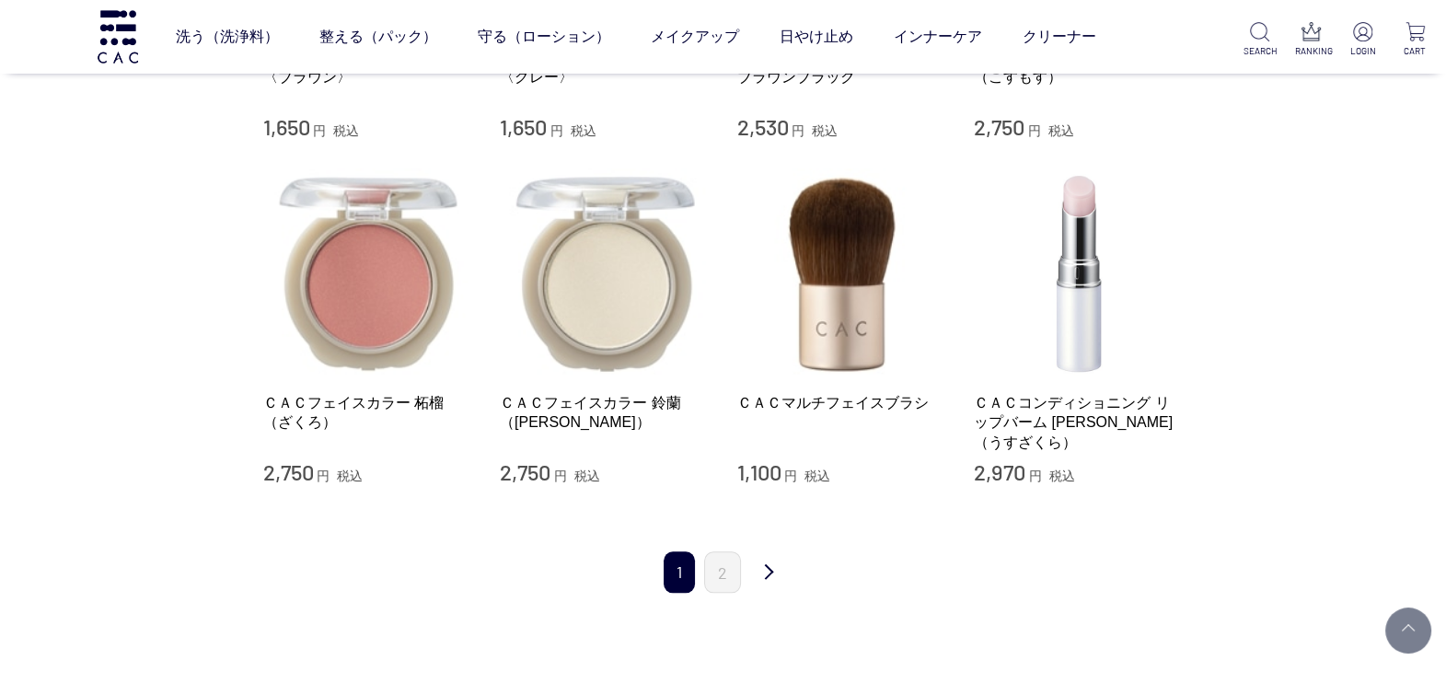
scroll to position [2071, 0]
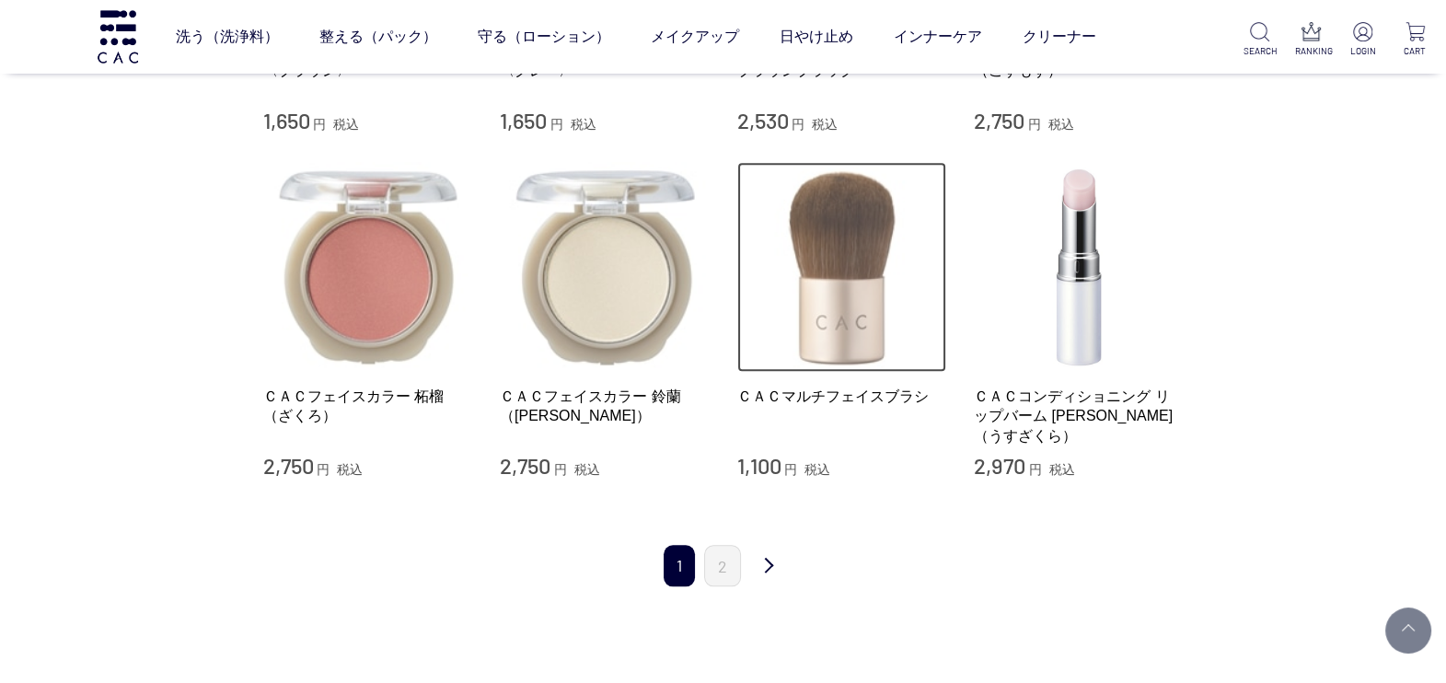
click at [807, 313] on img at bounding box center [842, 267] width 210 height 210
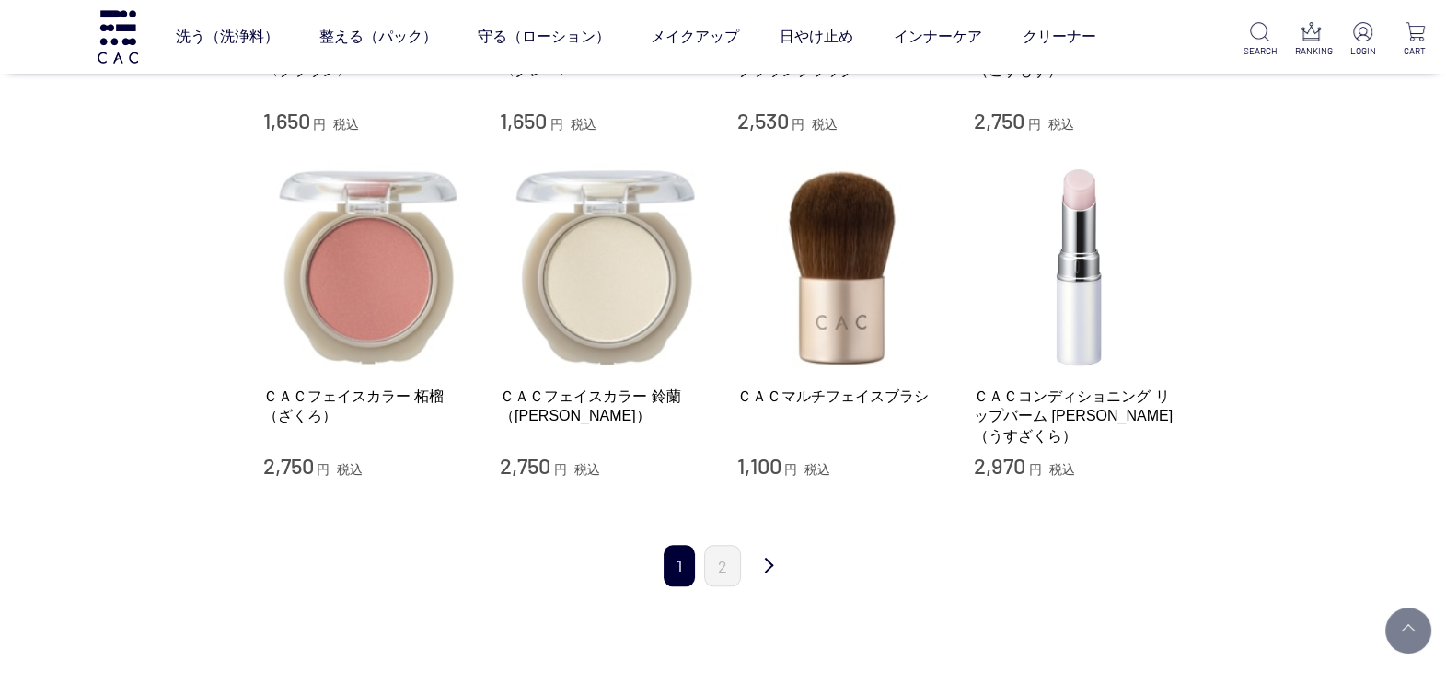
click at [1091, 364] on div "ＣＡＣコンディショニング リップバーム 薄桜（うすざくら） 2,970 円 税込" at bounding box center [1079, 321] width 210 height 318
click at [1088, 387] on link "ＣＡＣコンディショニング リップバーム 薄桜（うすざくら）" at bounding box center [1079, 416] width 210 height 59
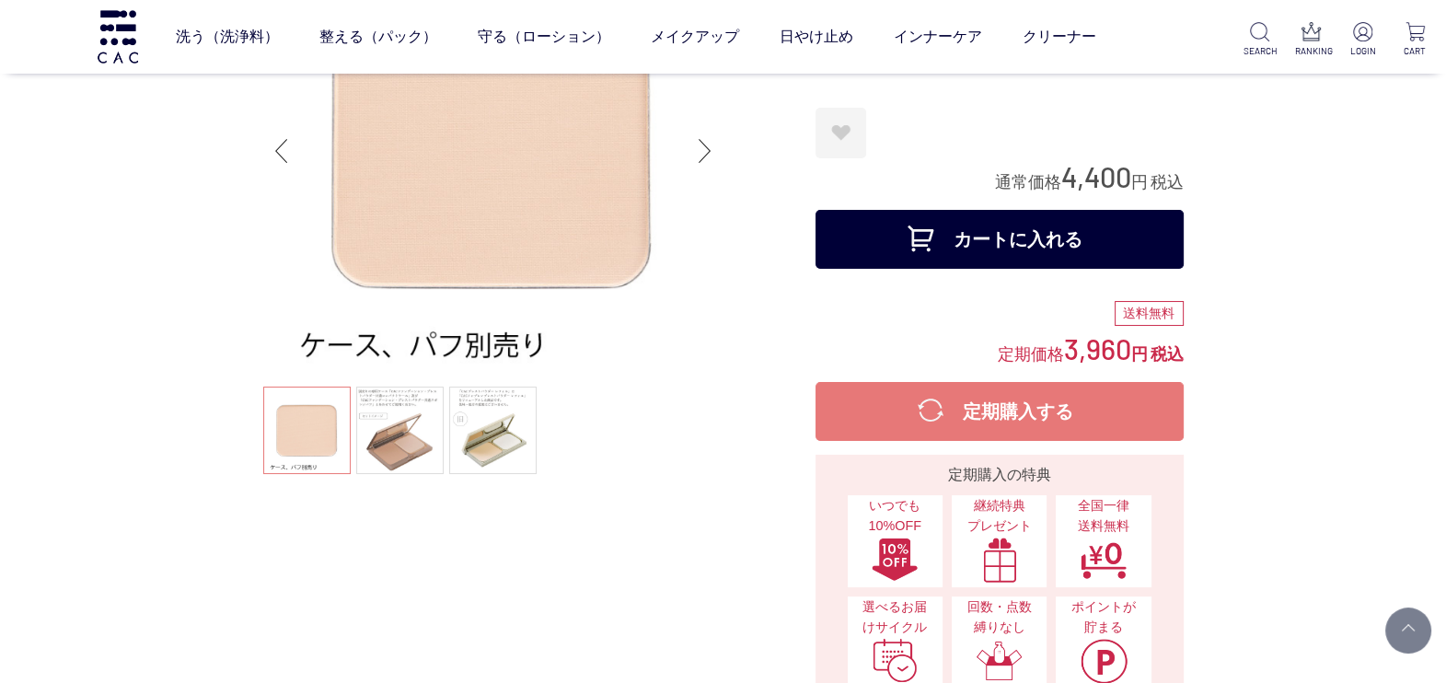
scroll to position [229, 0]
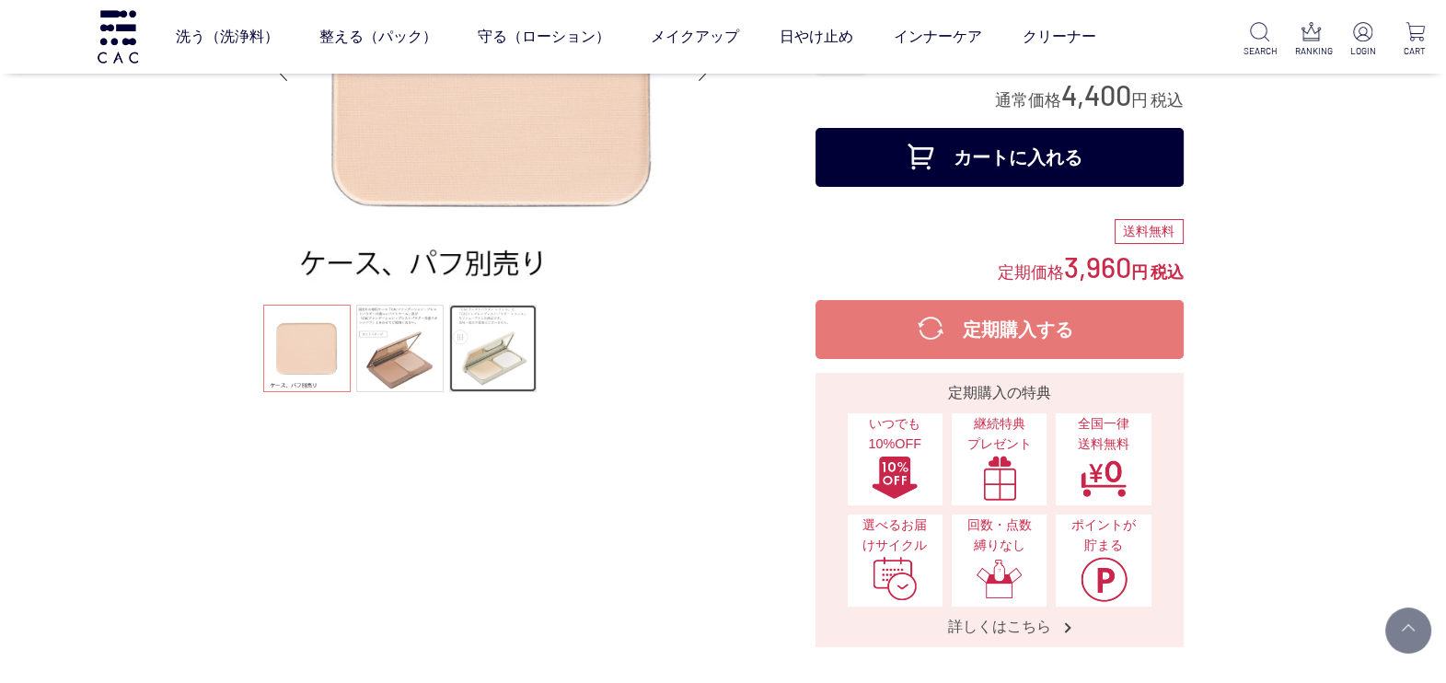
click at [509, 323] on link at bounding box center [492, 348] width 87 height 87
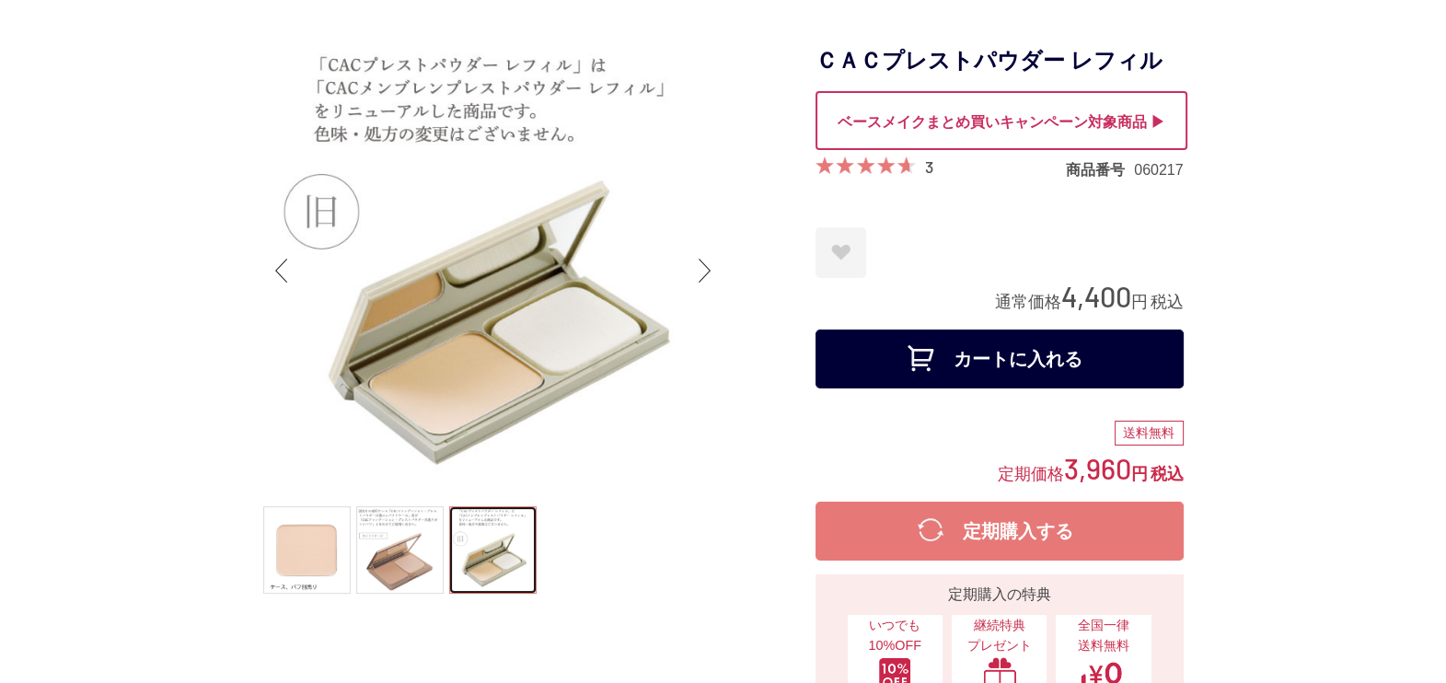
scroll to position [114, 0]
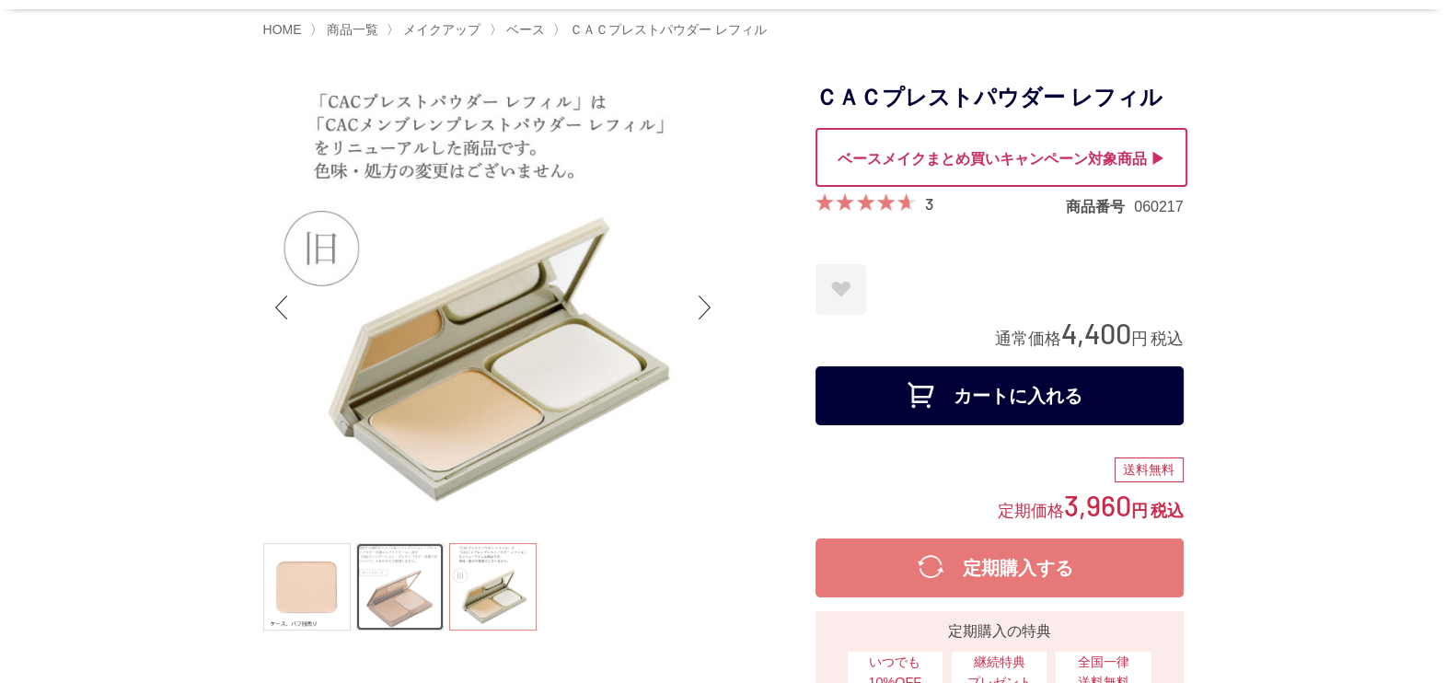
click at [411, 572] on link at bounding box center [399, 586] width 87 height 87
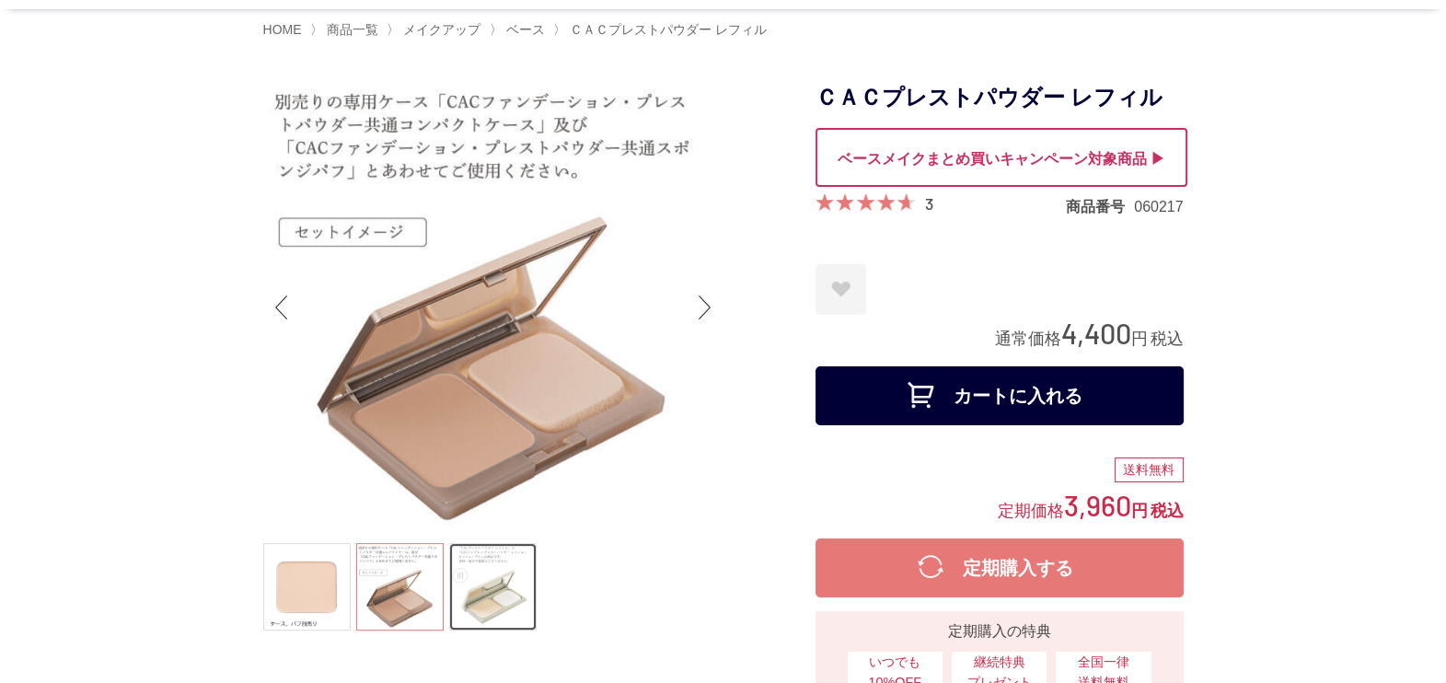
click at [479, 600] on link at bounding box center [492, 586] width 87 height 87
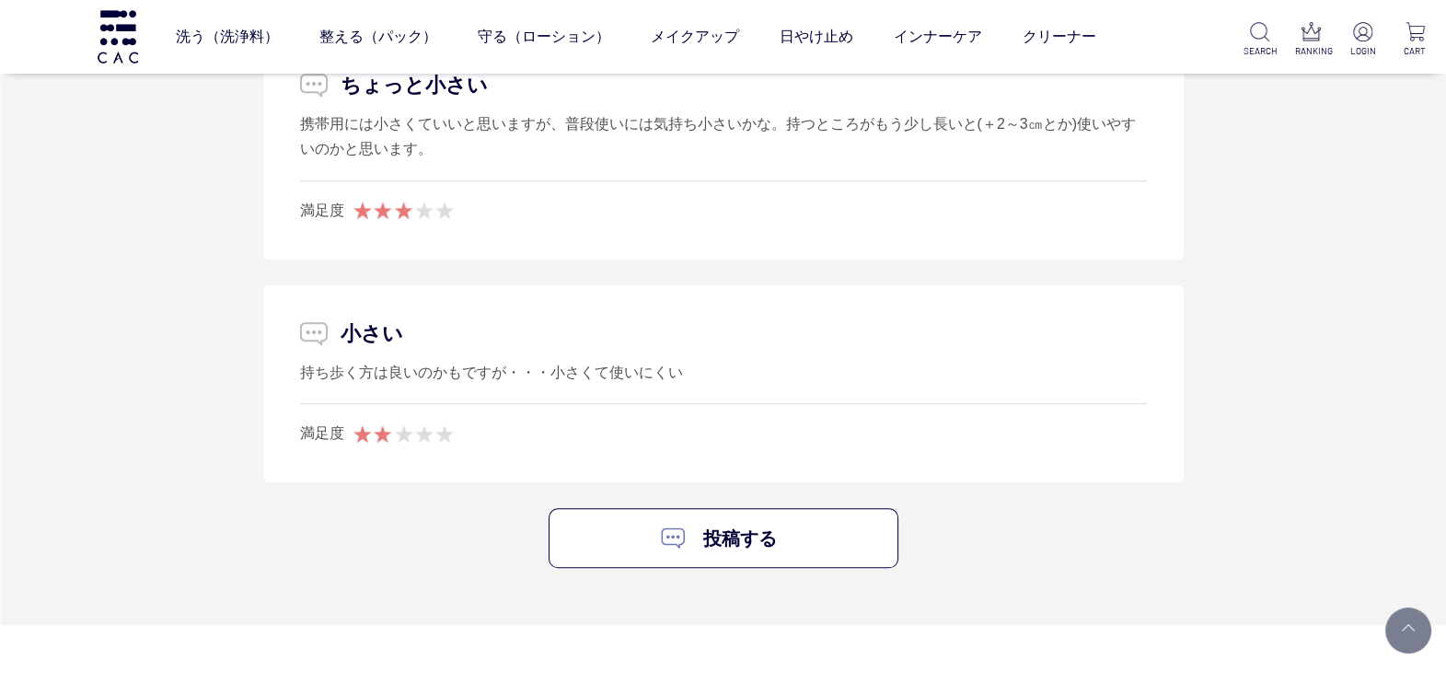
scroll to position [1725, 0]
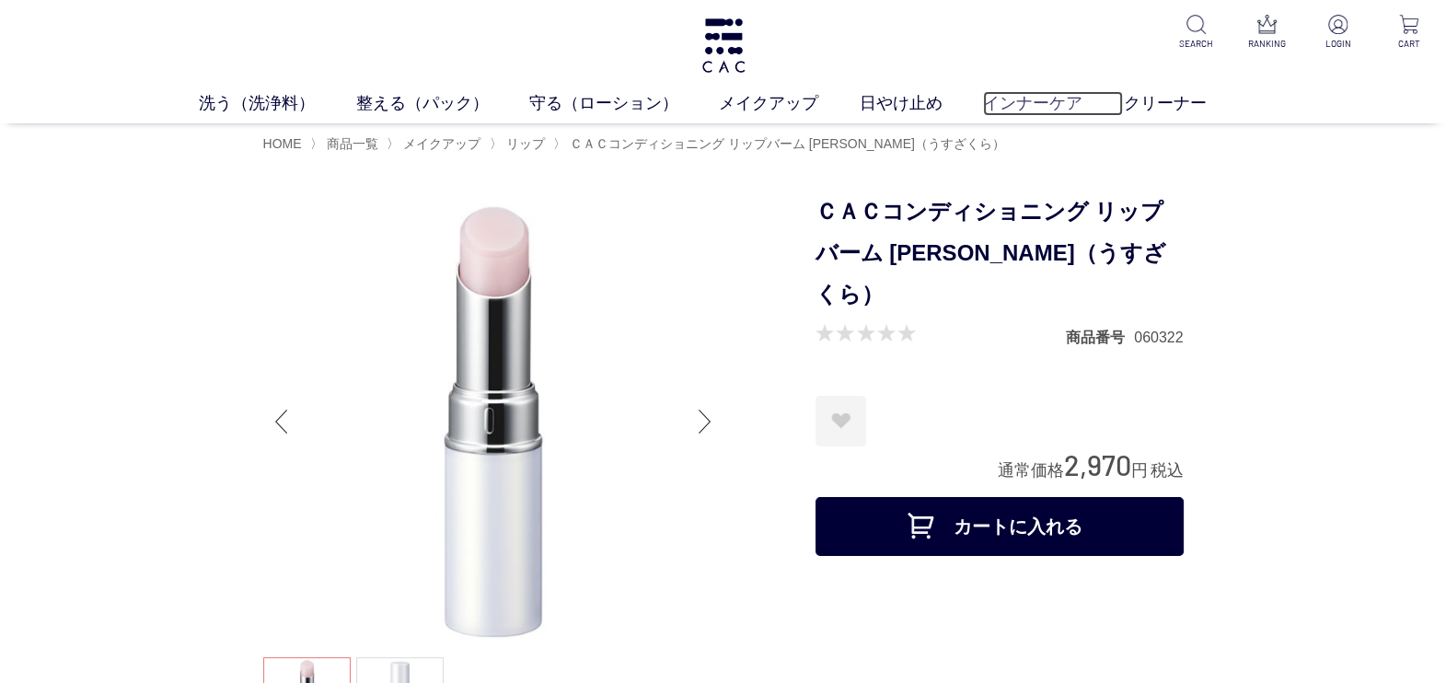
click at [1010, 109] on link "インナーケア" at bounding box center [1053, 103] width 140 height 25
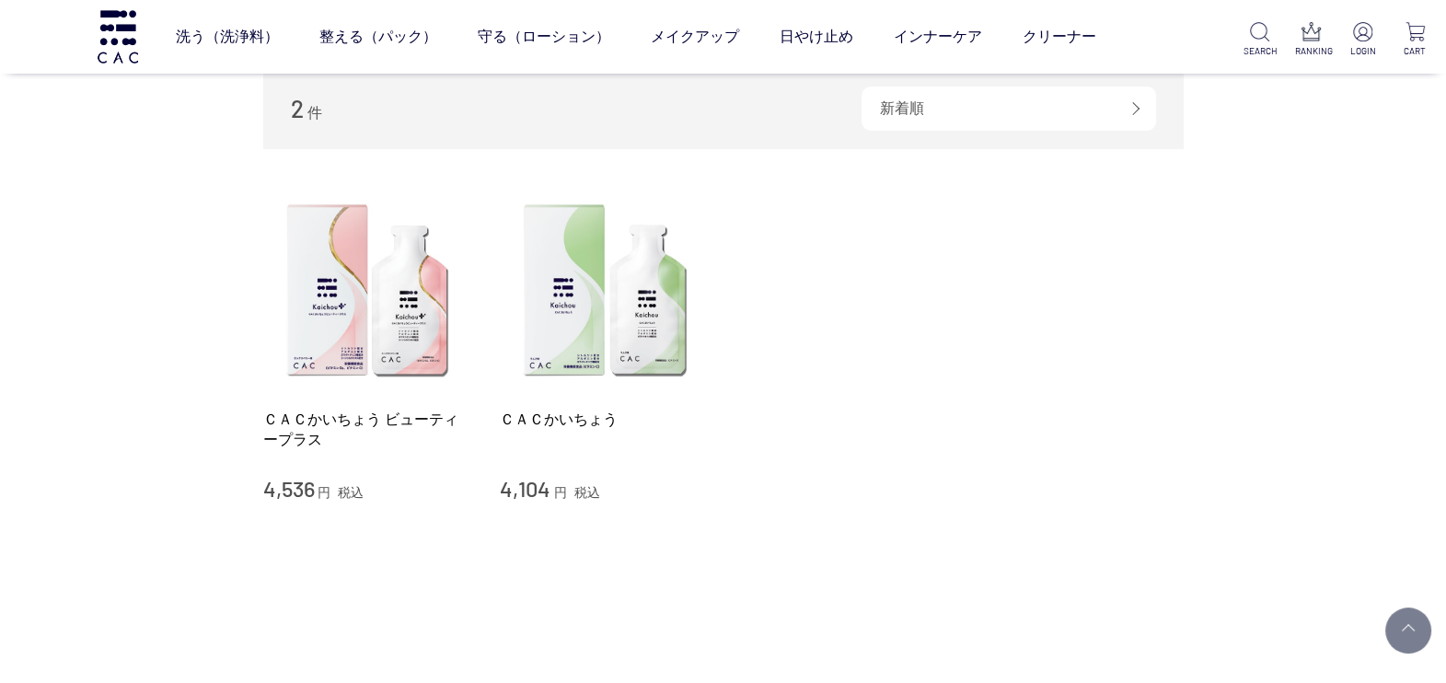
scroll to position [345, 0]
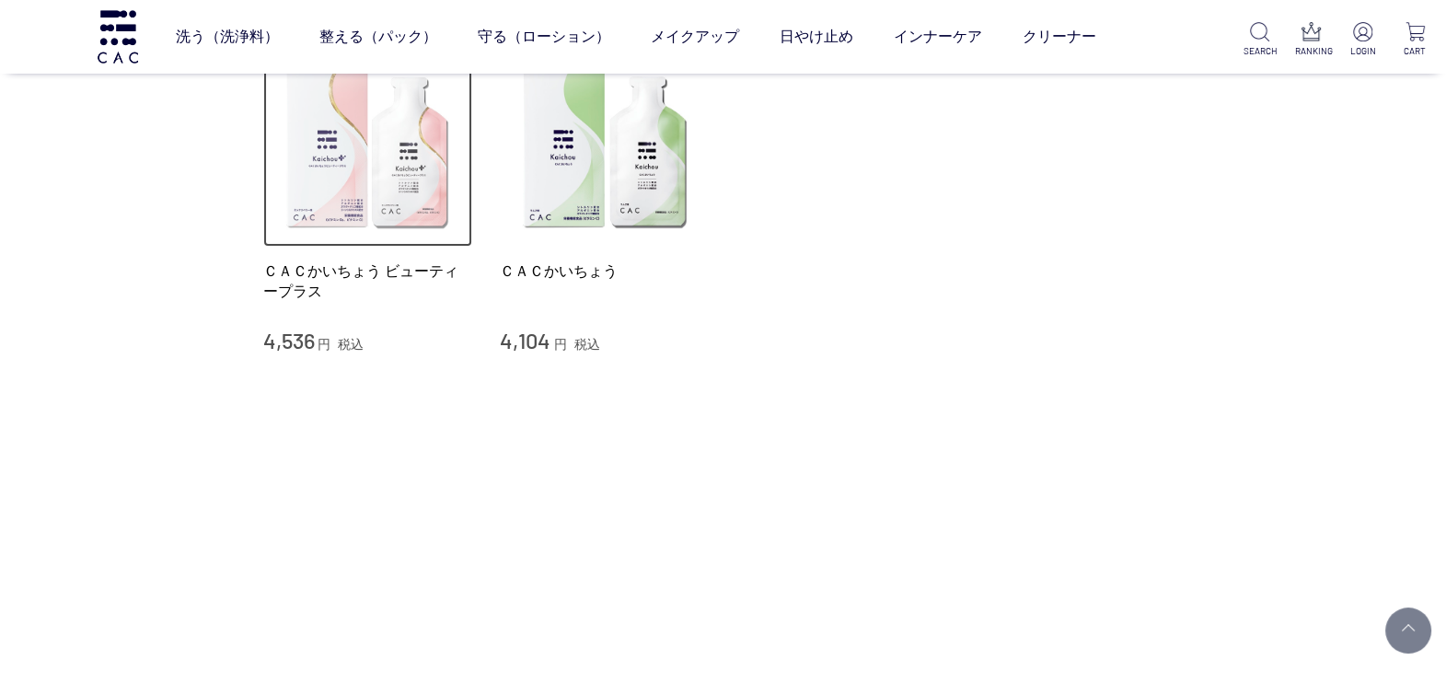
click at [354, 204] on img at bounding box center [368, 143] width 210 height 210
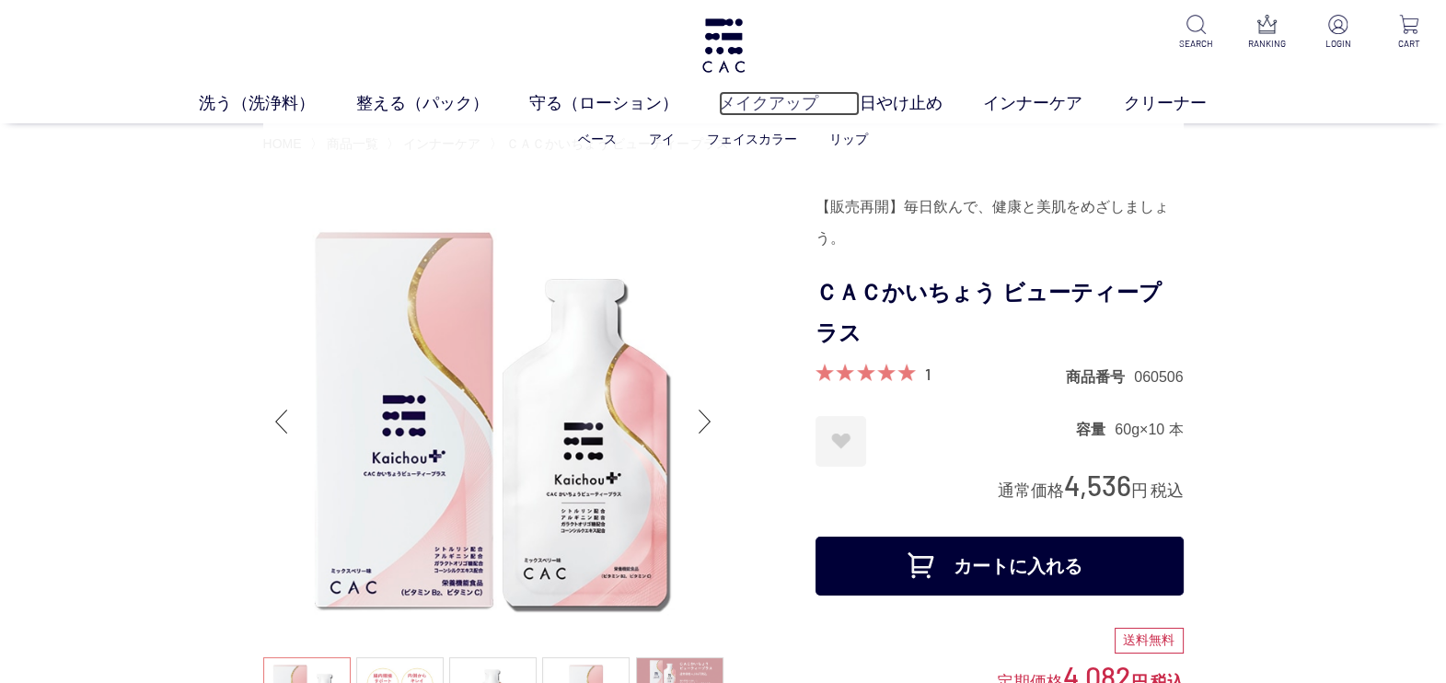
click at [857, 105] on link "メイクアップ" at bounding box center [789, 103] width 140 height 25
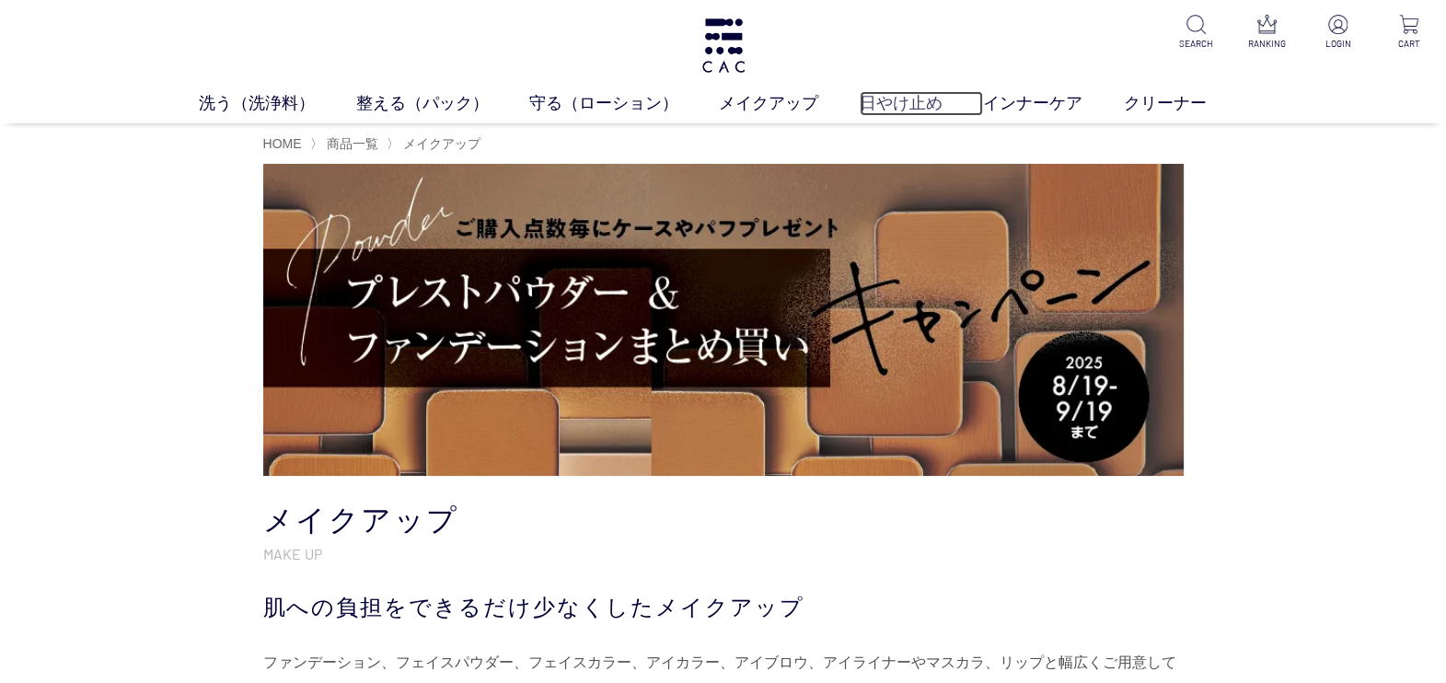
click at [907, 96] on link "日やけ止め" at bounding box center [921, 103] width 123 height 25
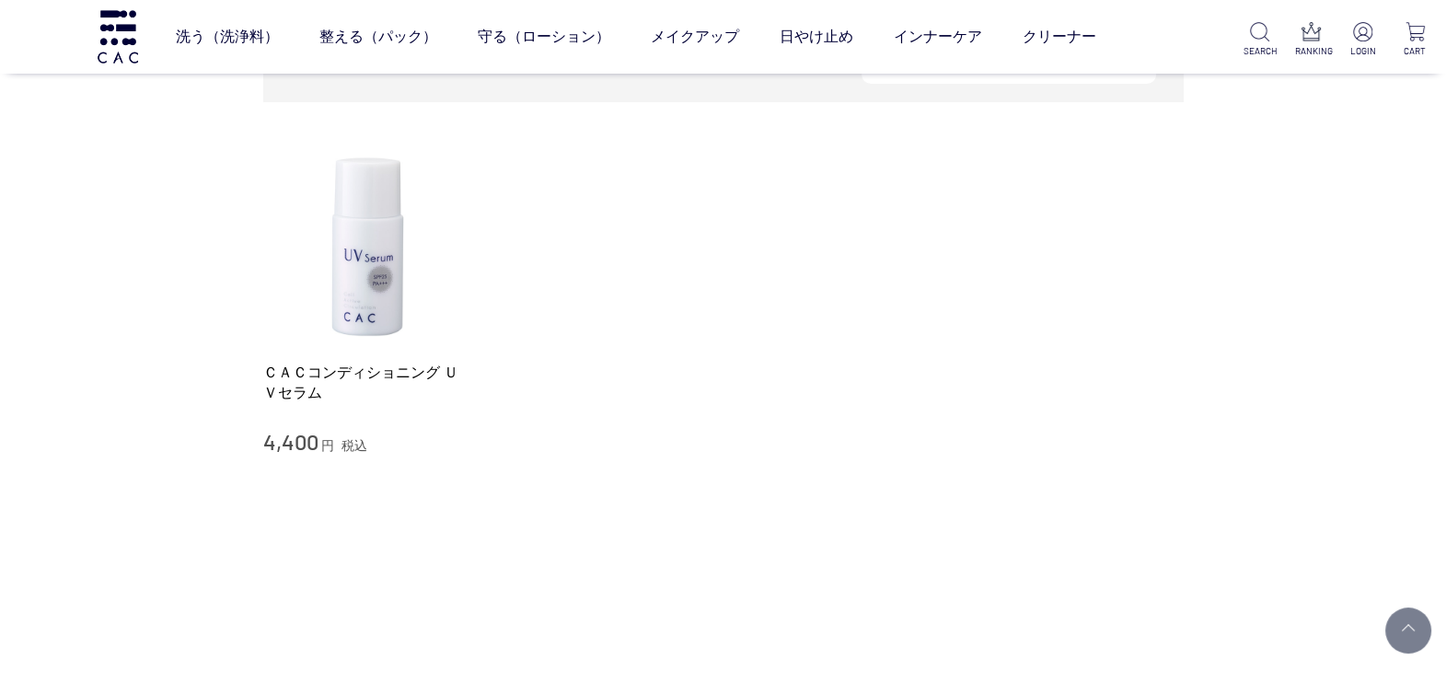
scroll to position [345, 0]
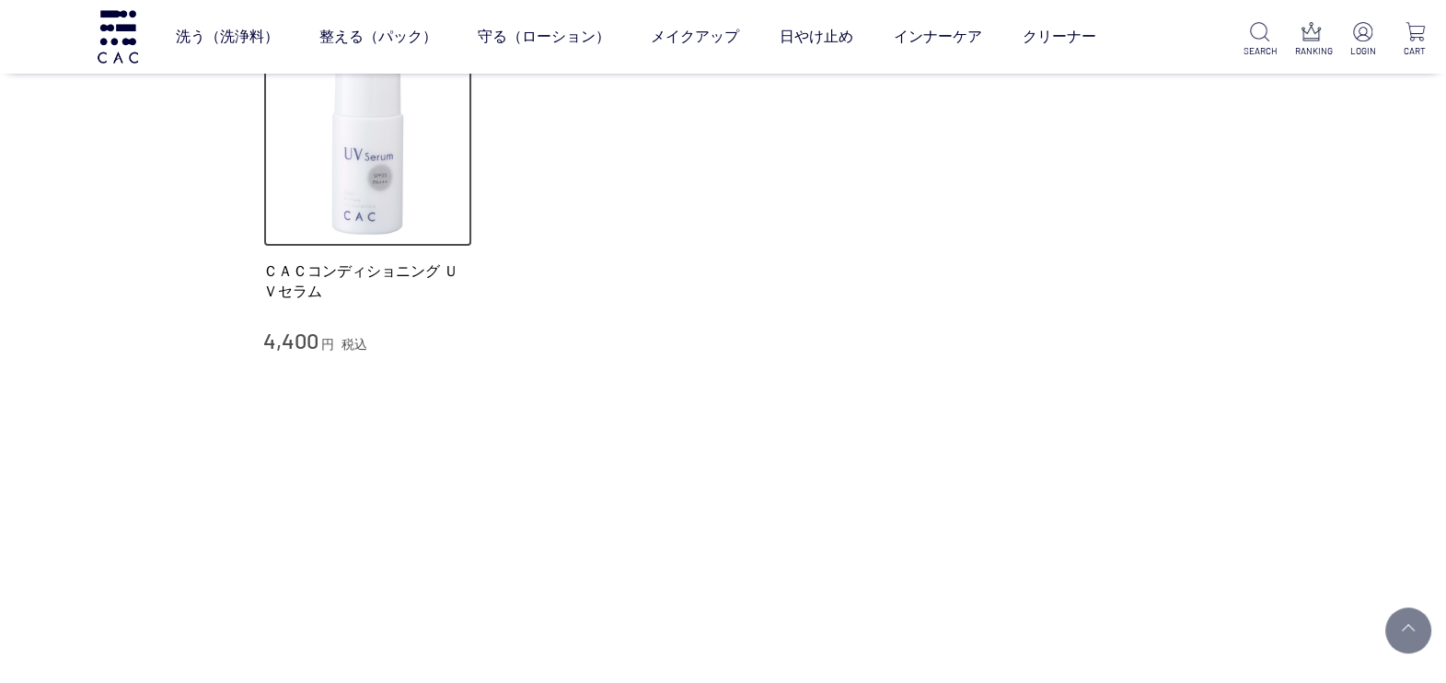
click at [293, 218] on img at bounding box center [368, 143] width 210 height 210
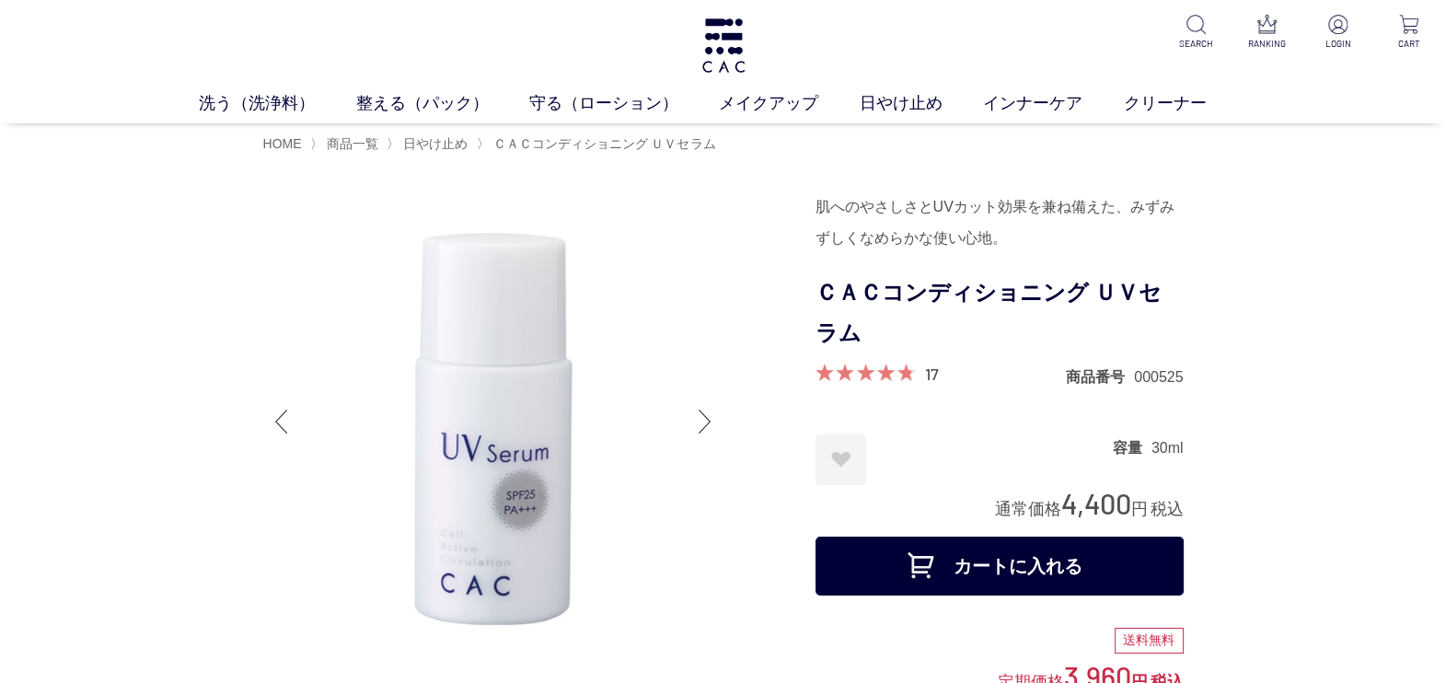
click at [851, 377] on span at bounding box center [864, 372] width 97 height 17
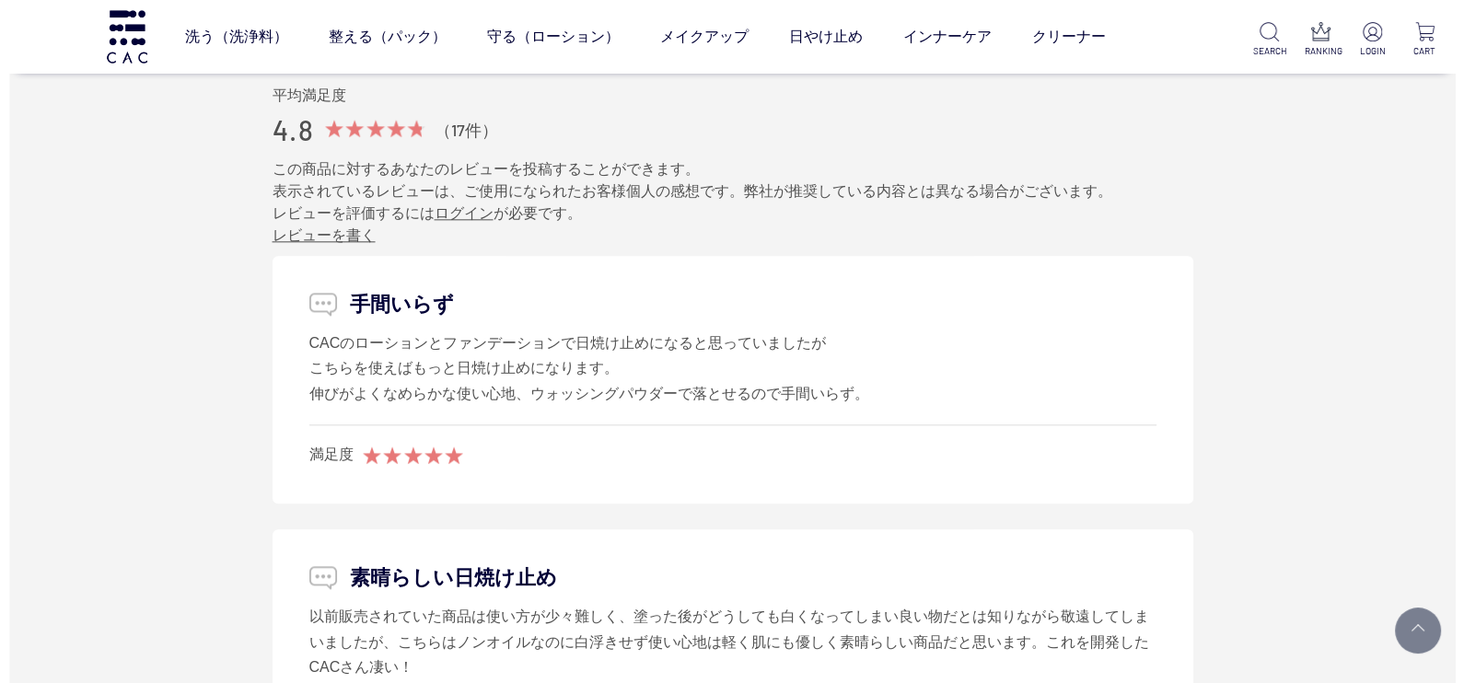
scroll to position [2762, 0]
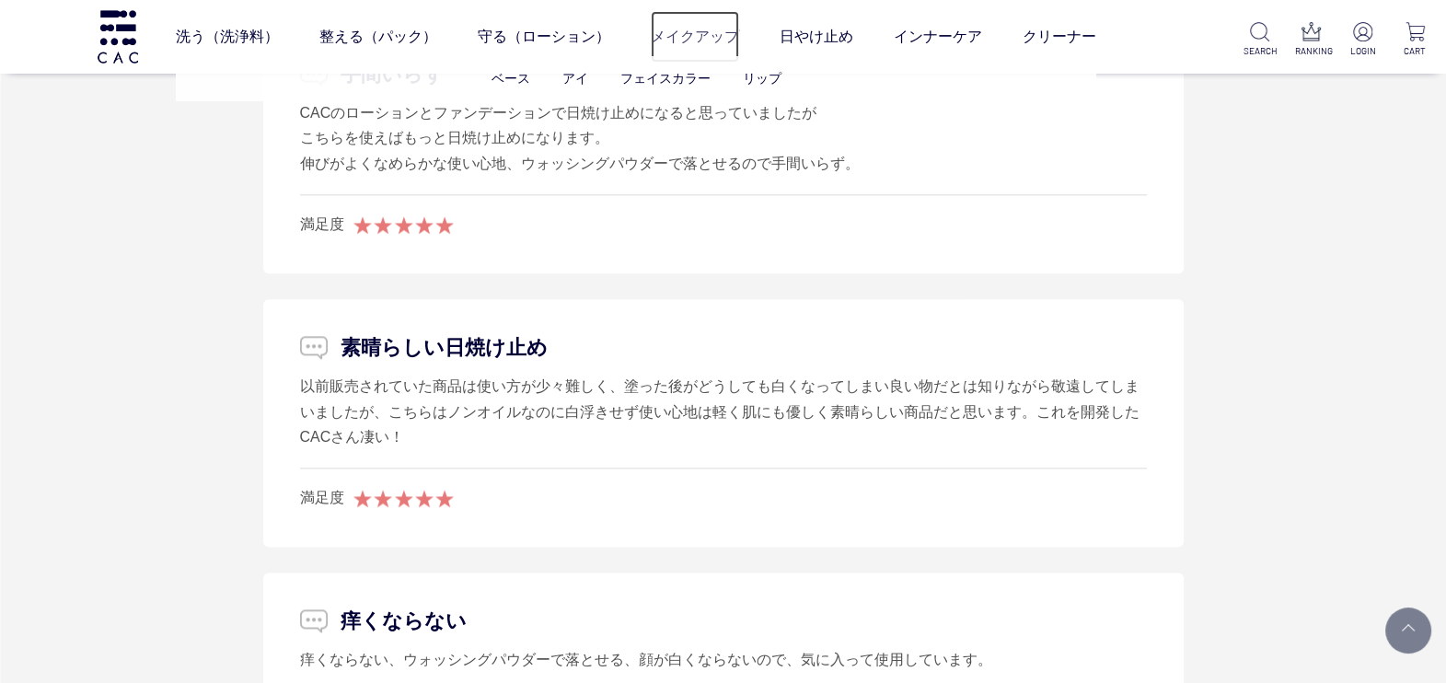
click at [710, 45] on link "メイクアップ" at bounding box center [695, 37] width 88 height 52
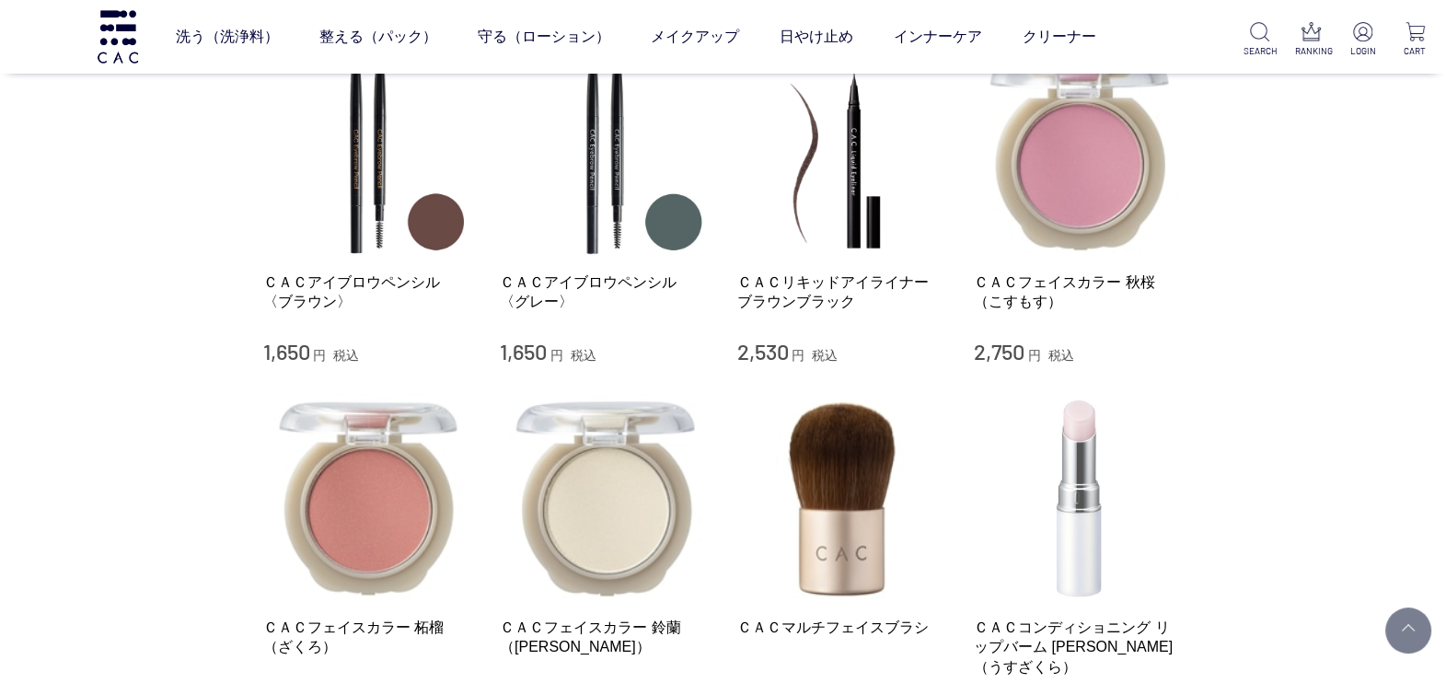
scroll to position [2071, 0]
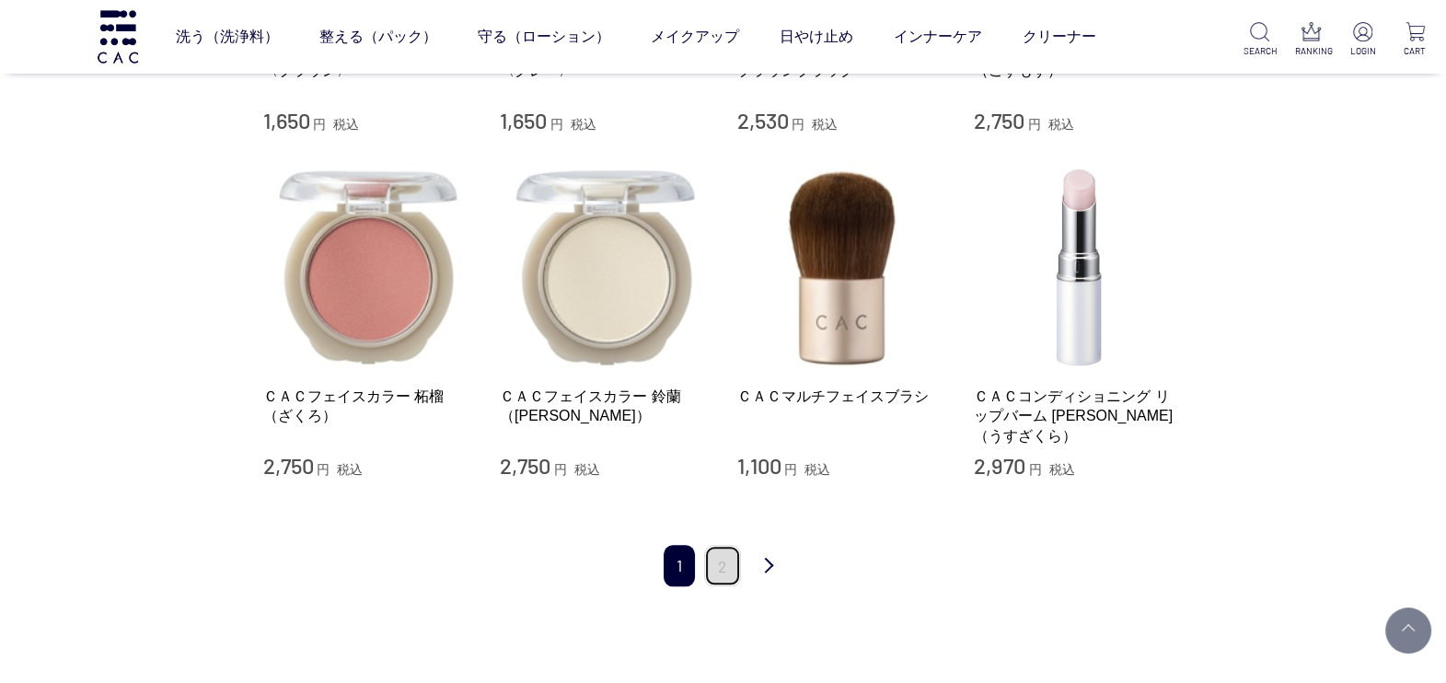
click at [729, 556] on link "2" at bounding box center [722, 565] width 37 height 41
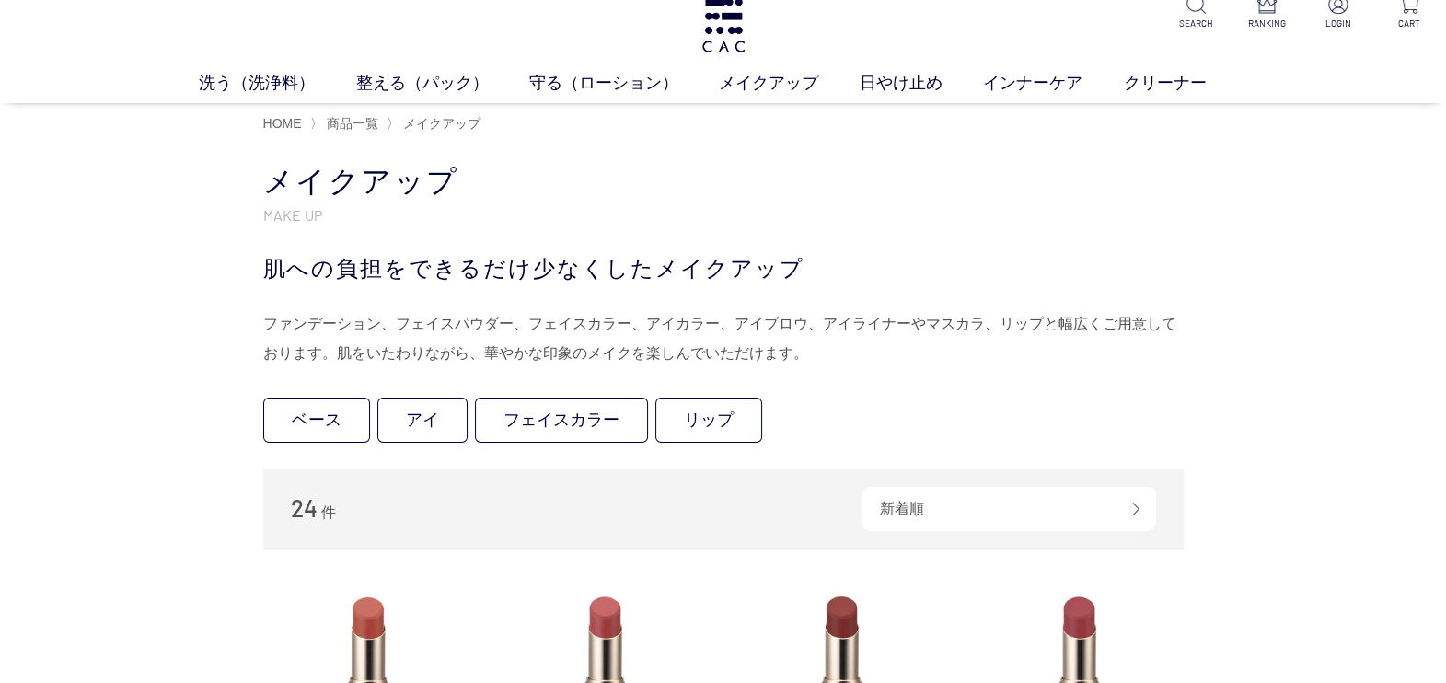
scroll to position [345, 0]
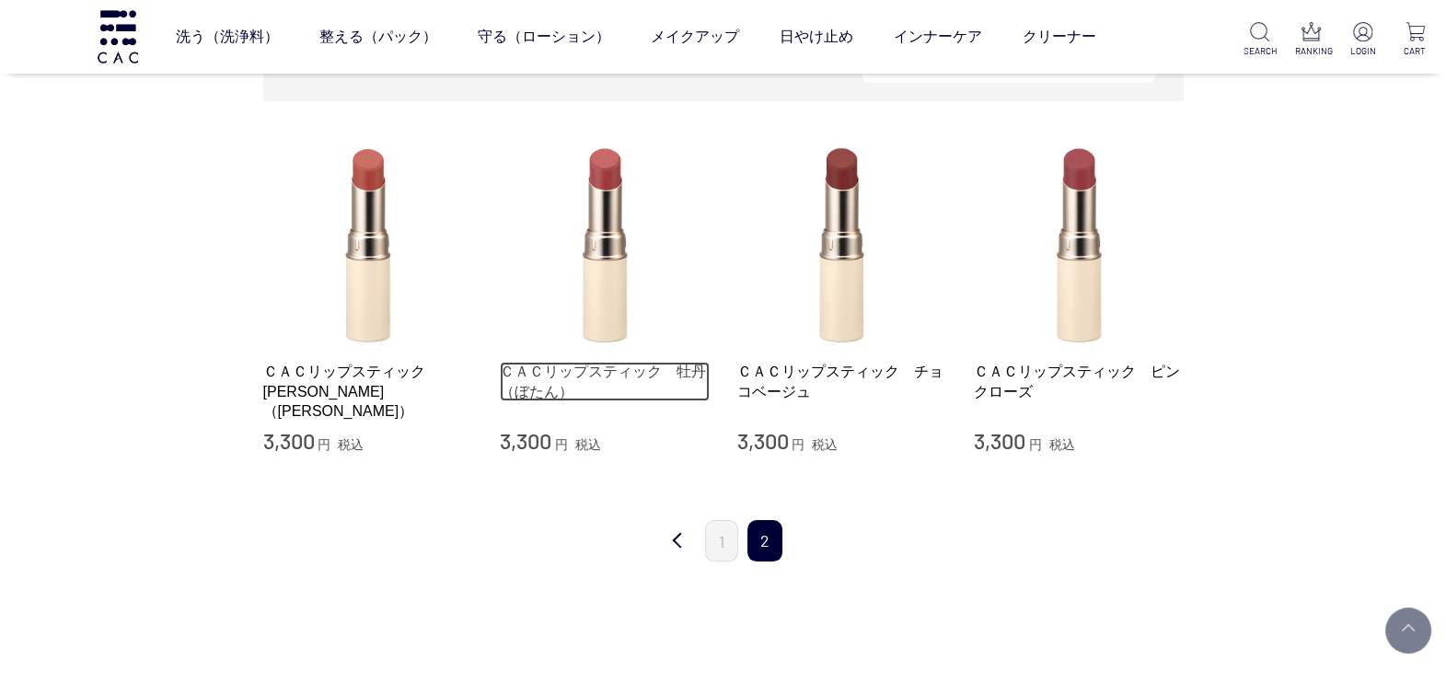
click at [656, 367] on link "ＣＡＣリップスティック　牡丹（ぼたん）" at bounding box center [605, 382] width 210 height 40
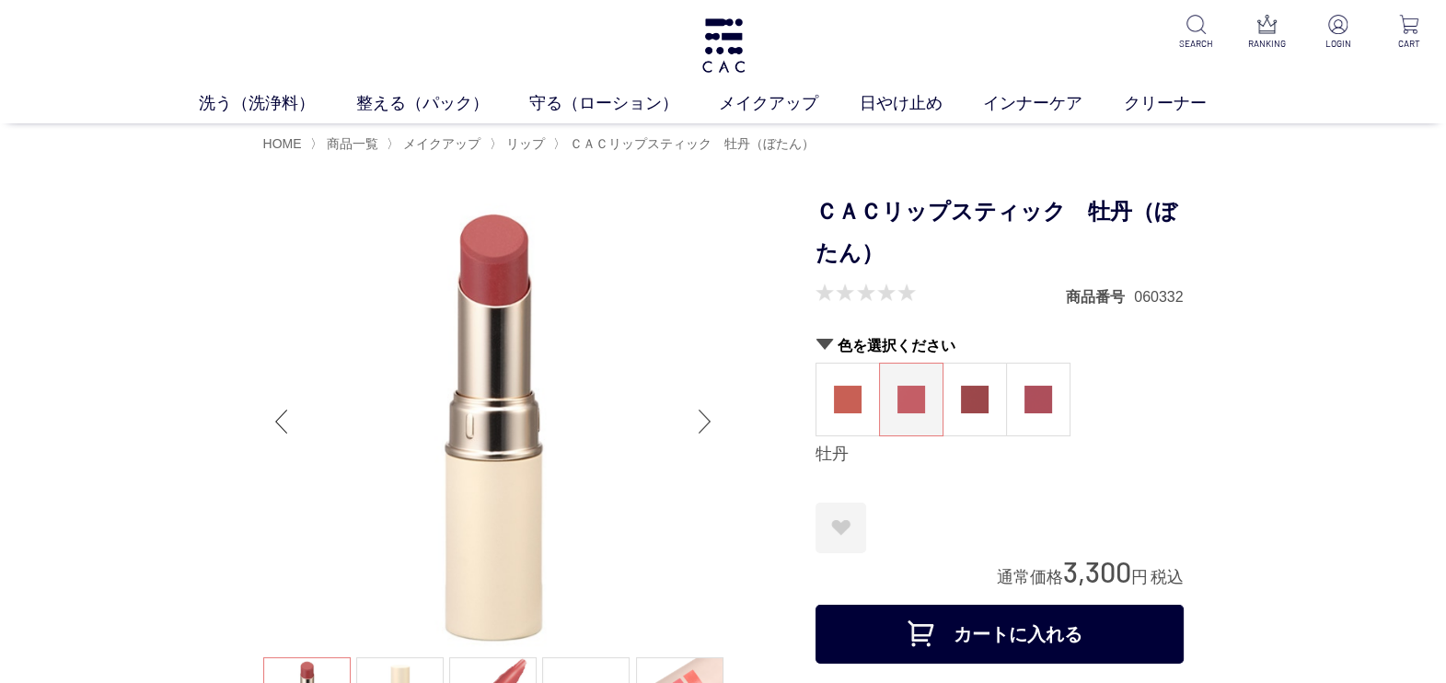
click at [697, 424] on div "Next slide" at bounding box center [705, 422] width 37 height 74
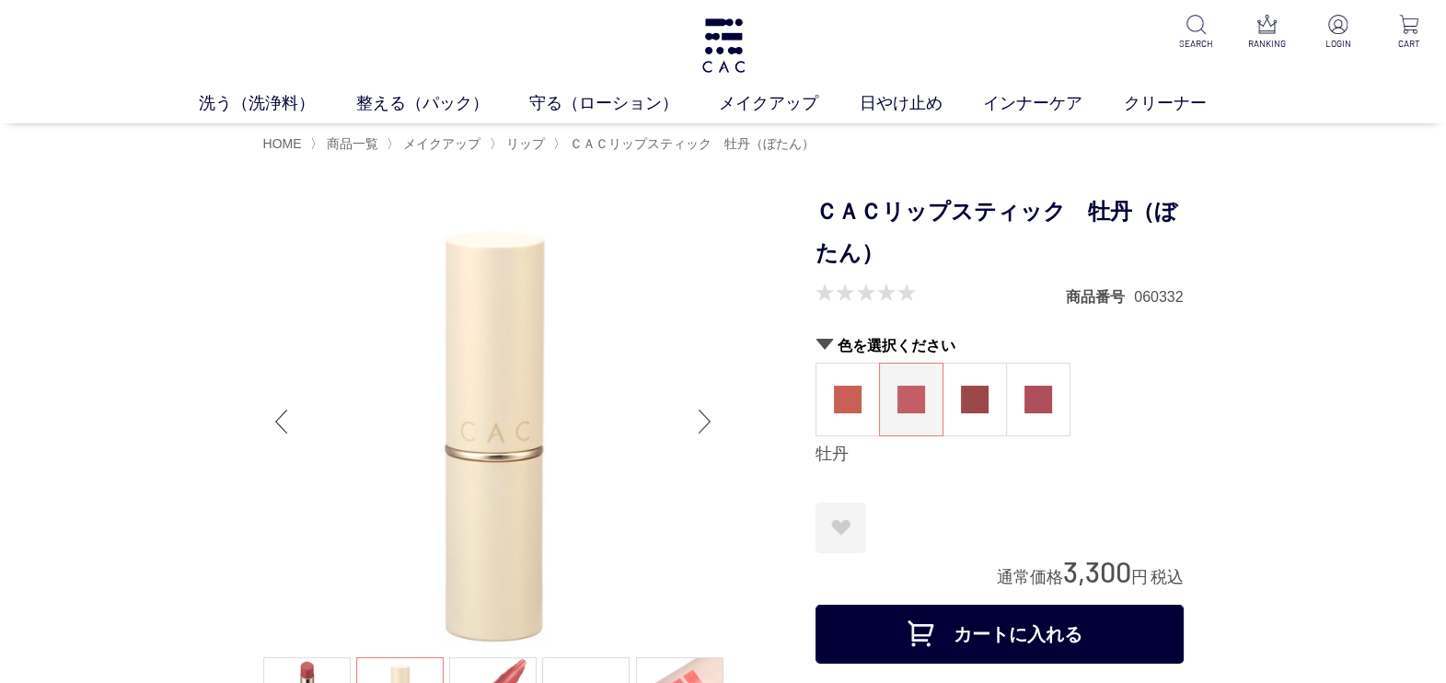
click at [697, 417] on div "Next slide" at bounding box center [705, 422] width 37 height 74
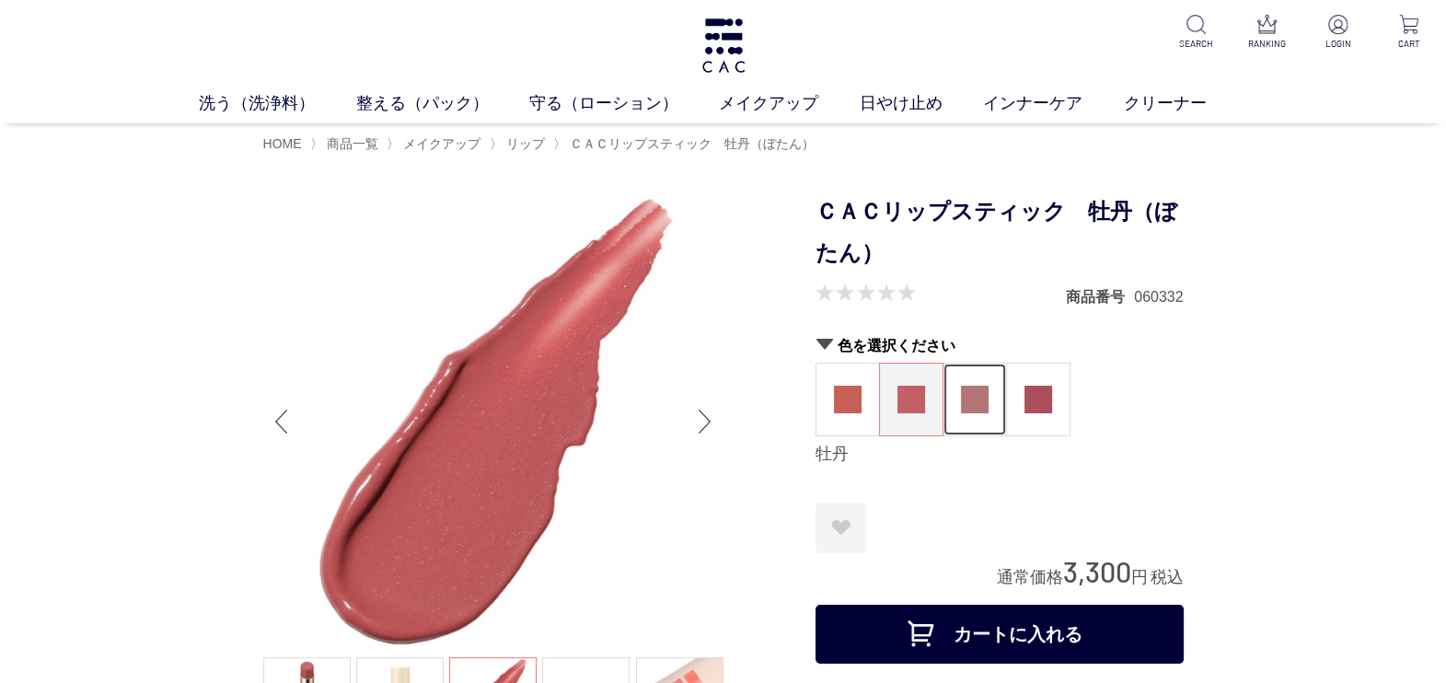
click at [964, 400] on img at bounding box center [975, 400] width 28 height 28
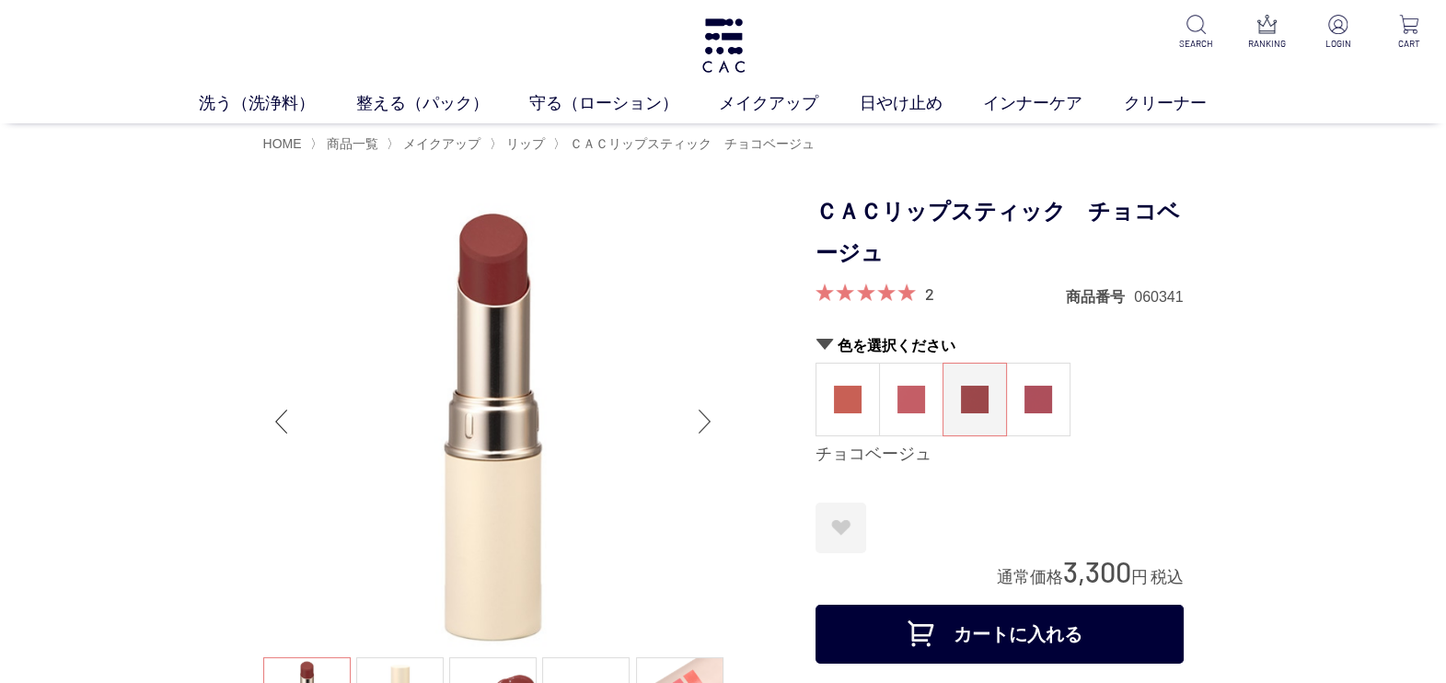
click at [706, 432] on div "Next slide" at bounding box center [705, 422] width 37 height 74
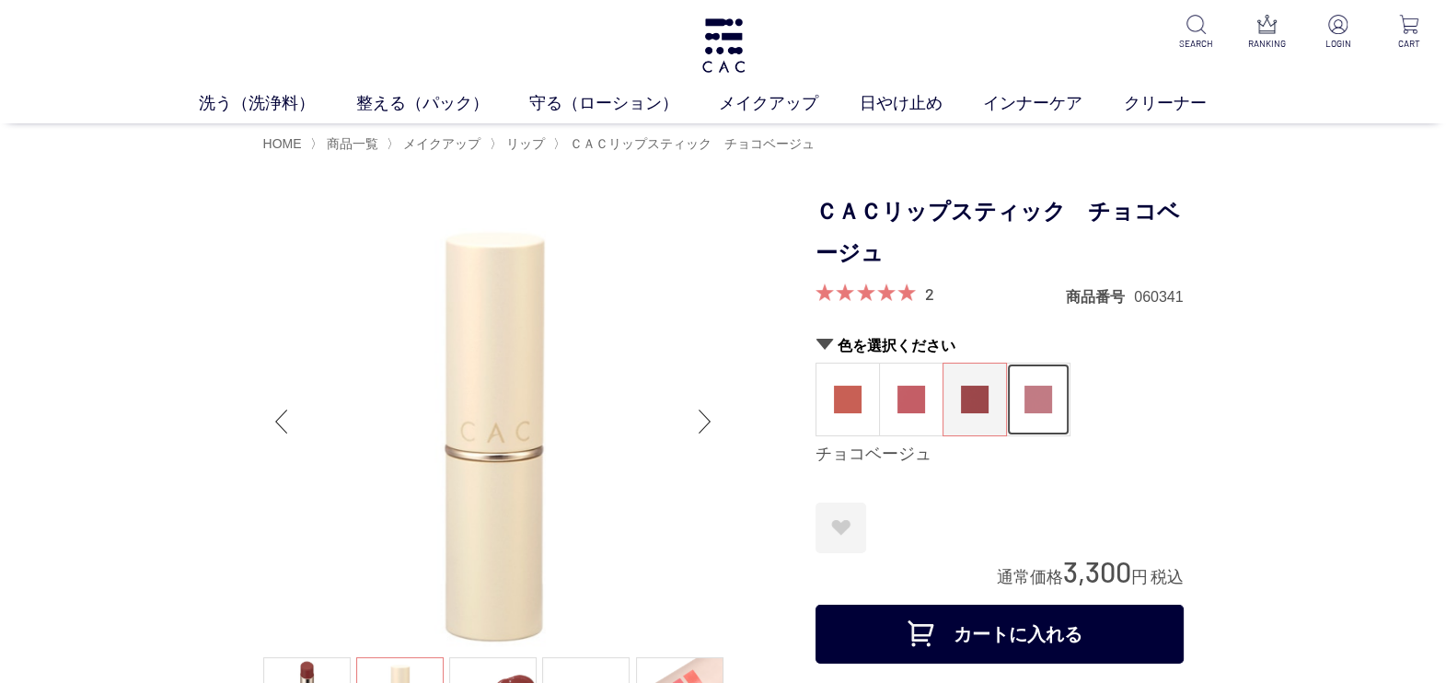
click at [1039, 411] on img at bounding box center [1039, 400] width 28 height 28
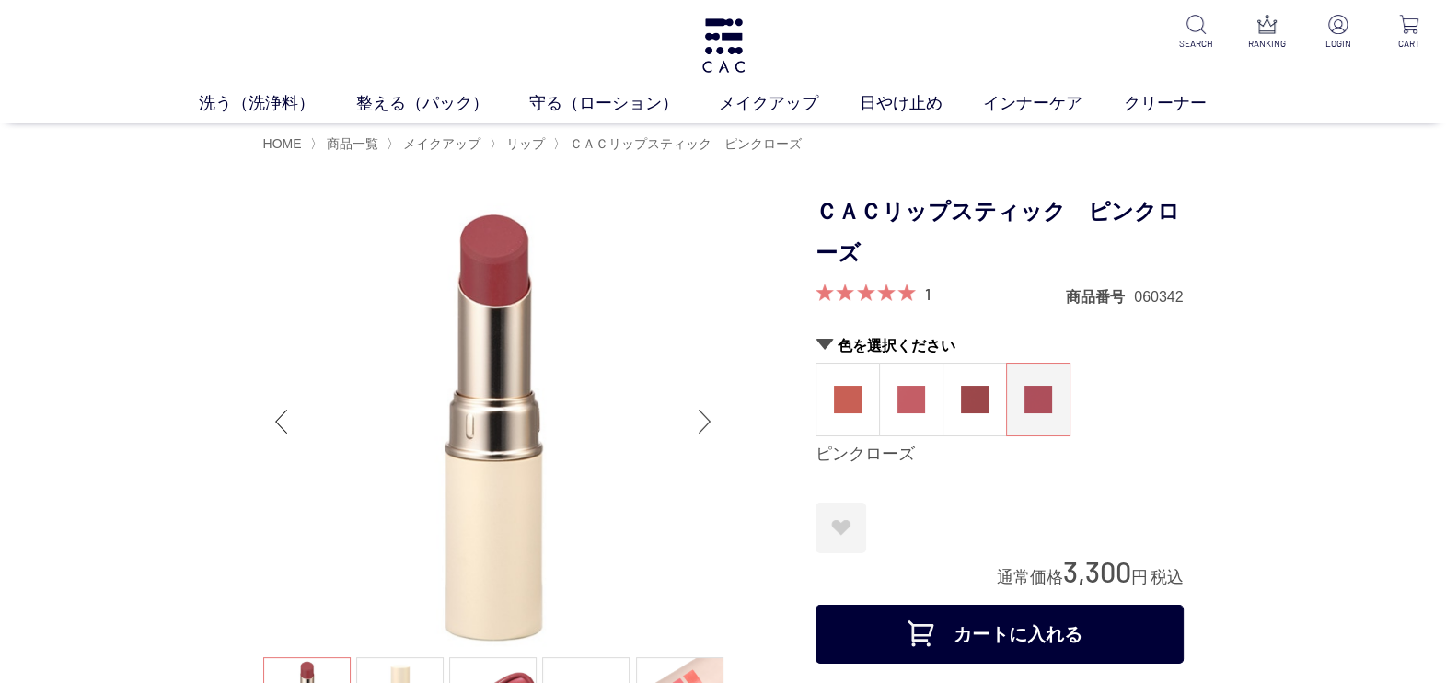
click at [704, 417] on div "Next slide" at bounding box center [705, 422] width 37 height 74
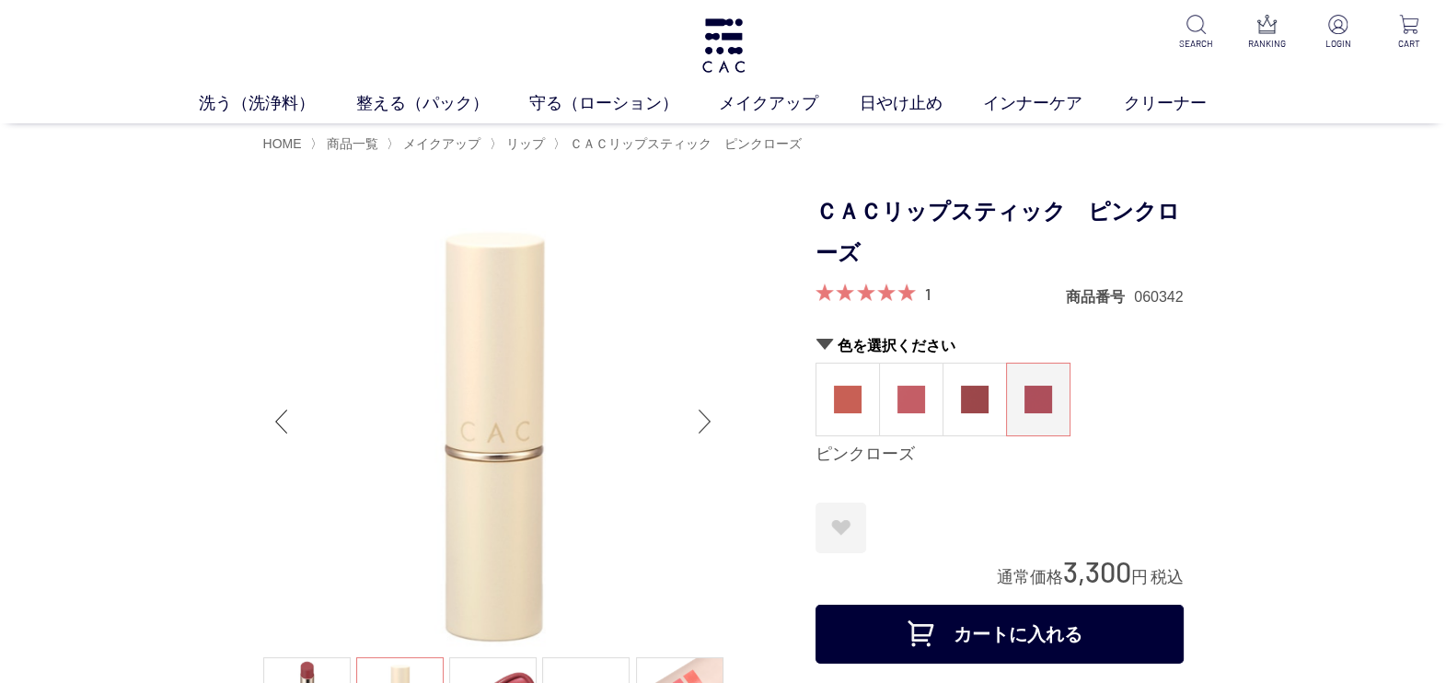
click at [704, 417] on div "Next slide" at bounding box center [705, 422] width 37 height 74
click at [717, 420] on div "Next slide" at bounding box center [705, 422] width 37 height 74
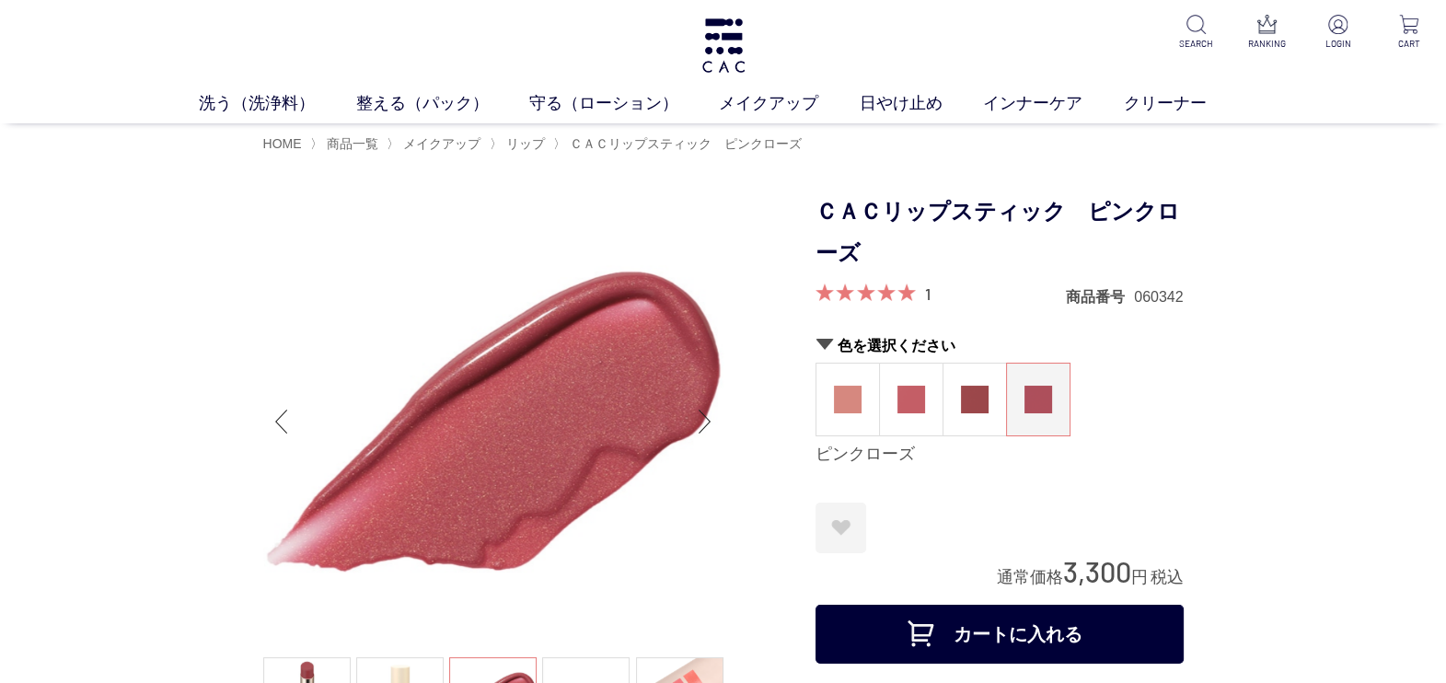
scroll to position [114, 0]
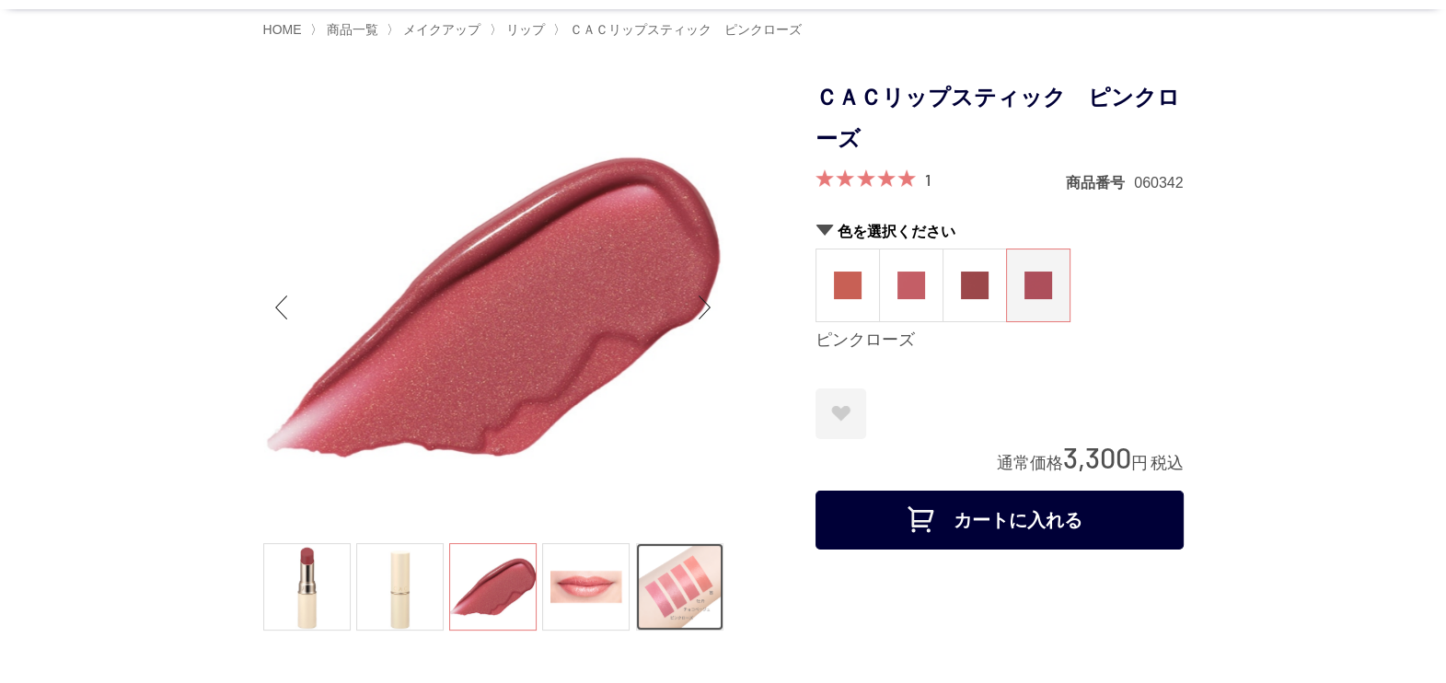
click at [684, 576] on link at bounding box center [679, 586] width 87 height 87
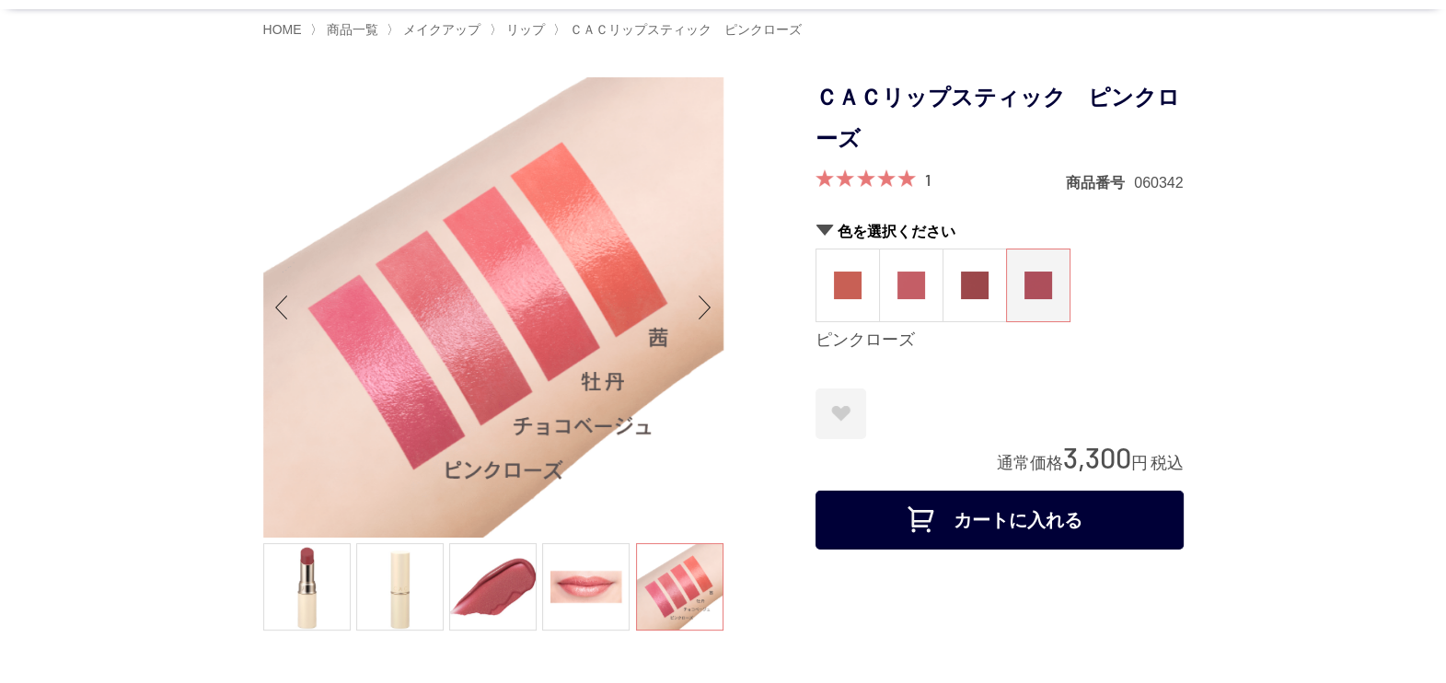
click at [889, 182] on span at bounding box center [866, 177] width 100 height 17
click at [925, 184] on div "1" at bounding box center [873, 180] width 115 height 22
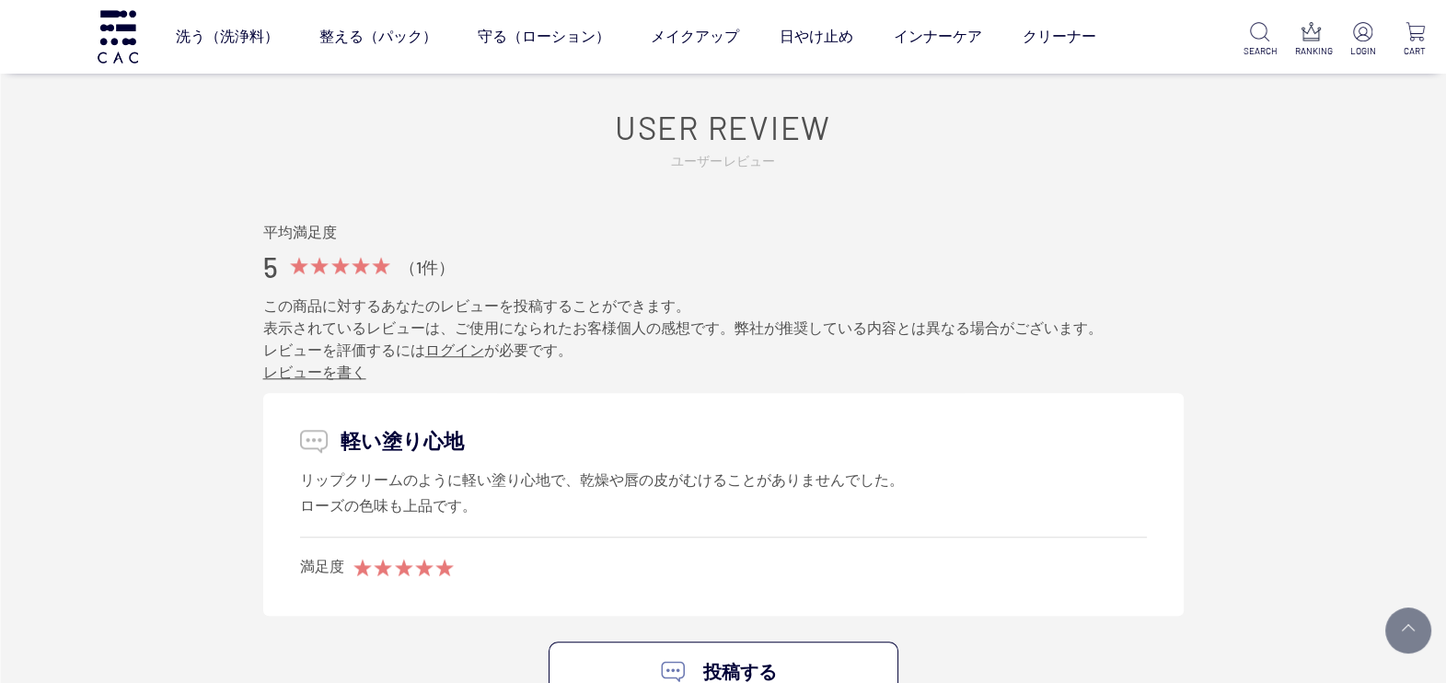
scroll to position [1956, 0]
